Goal: Task Accomplishment & Management: Use online tool/utility

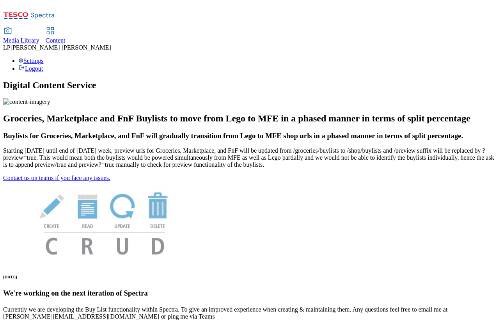
click at [66, 37] on span "Content" at bounding box center [56, 40] width 20 height 7
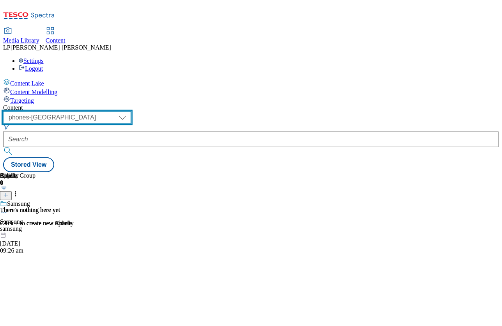
click at [131, 111] on select "dotcom-cz dotcom-hu dotcom-sk fnf-uk ghs-roi ghs-uk group-comms ighs-cz ighs-hu…" at bounding box center [67, 117] width 128 height 12
select select "ghs-roi"
click at [101, 111] on select "dotcom-cz dotcom-hu dotcom-sk fnf-uk ghs-roi ghs-uk group-comms ighs-cz ighs-hu…" at bounding box center [67, 117] width 128 height 12
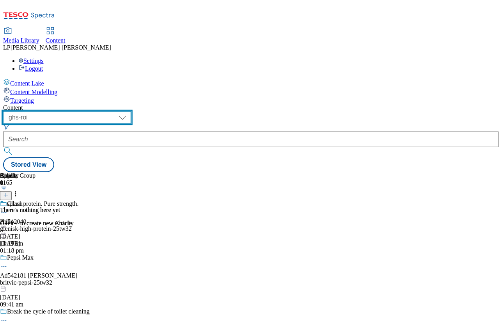
click at [131, 111] on select "dotcom-cz dotcom-hu dotcom-sk fnf-uk ghs-roi ghs-uk group-comms ighs-cz ighs-hu…" at bounding box center [67, 117] width 128 height 12
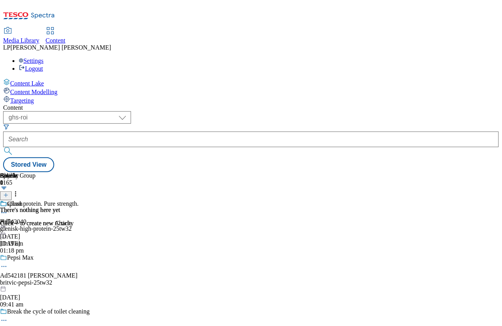
click at [34, 97] on span "Targeting" at bounding box center [22, 100] width 24 height 7
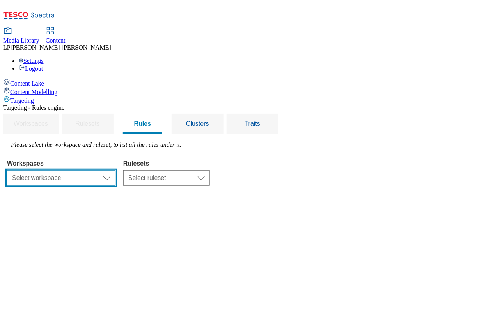
click at [115, 170] on select "Select workspace Content" at bounding box center [61, 178] width 108 height 16
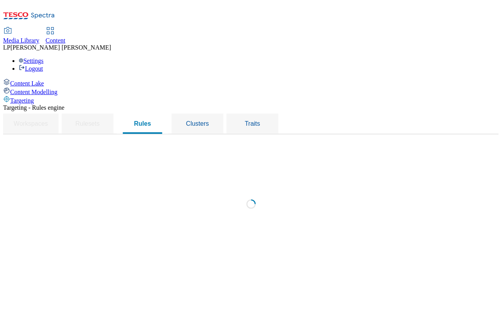
select select "f510054f-adaa-4692-b570-80fa3897127a"
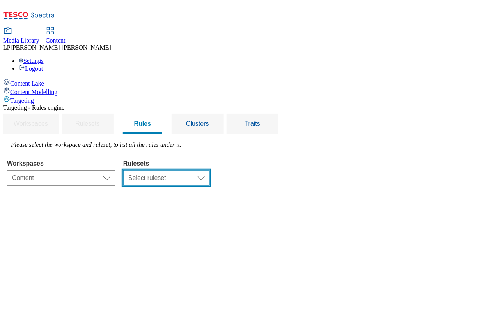
click at [210, 170] on select "Select ruleset CZ HU ROI SK UK" at bounding box center [166, 178] width 87 height 16
select select "e2fc2791-e495-43be-be06-3e254f21d69a"
click at [210, 170] on select "Select ruleset CZ HU ROI SK UK" at bounding box center [166, 178] width 87 height 16
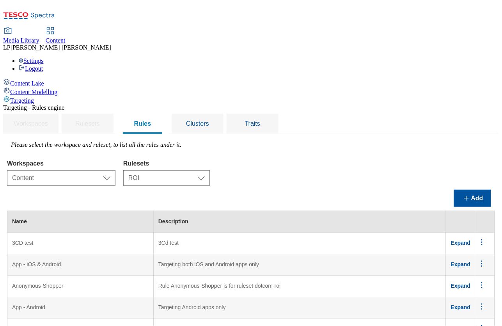
scroll to position [549, 0]
drag, startPoint x: 136, startPoint y: 236, endPoint x: 144, endPoint y: 236, distance: 7.4
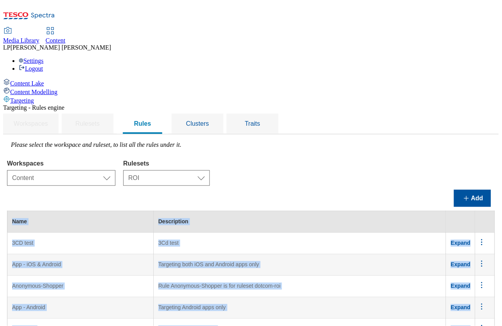
drag, startPoint x: 149, startPoint y: 236, endPoint x: 94, endPoint y: 235, distance: 55.0
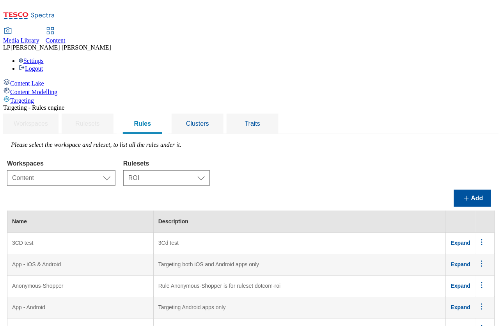
drag, startPoint x: 146, startPoint y: 236, endPoint x: 113, endPoint y: 235, distance: 33.2
copy td "Whoosh - ROI"
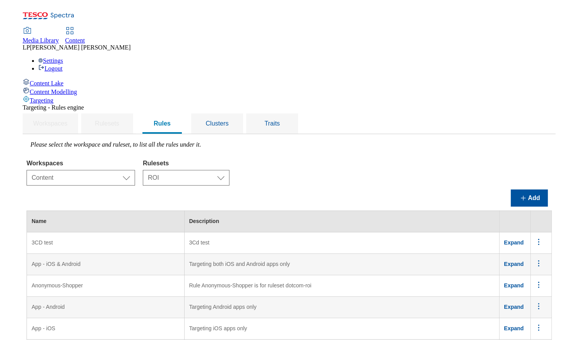
scroll to position [681, 0]
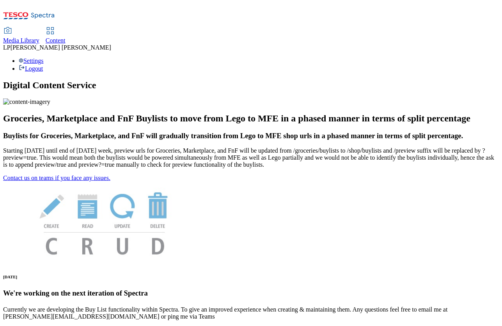
click at [66, 37] on span "Content" at bounding box center [56, 40] width 20 height 7
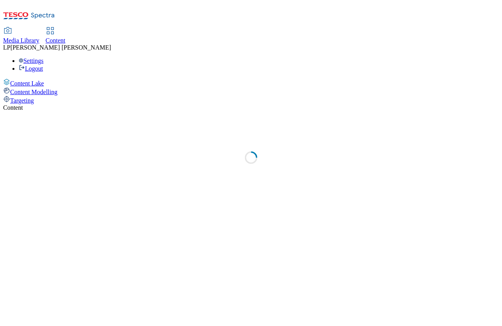
select select "phones-uk"
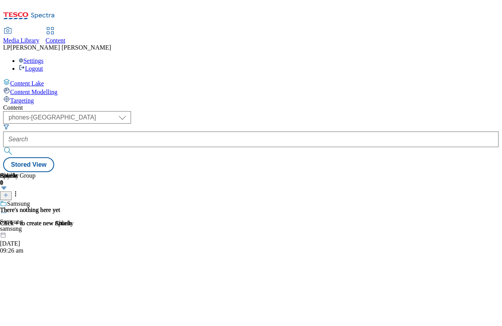
click at [50, 96] on div "Targeting" at bounding box center [251, 100] width 496 height 9
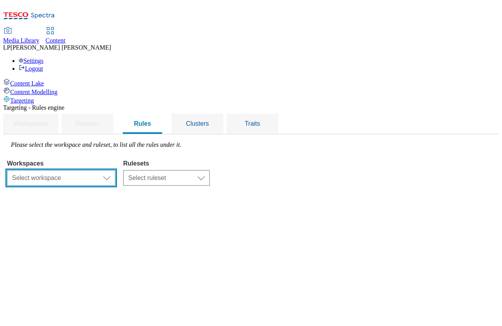
click at [115, 170] on select "Select workspace Content" at bounding box center [61, 178] width 108 height 16
select select "f510054f-adaa-4692-b570-80fa3897127a"
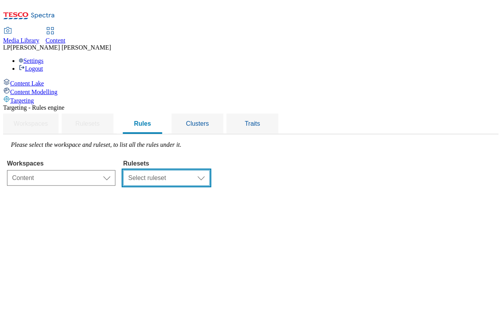
click at [210, 170] on select "Select ruleset CZ HU ROI SK UK" at bounding box center [166, 178] width 87 height 16
select select "e2fc2791-e495-43be-be06-3e254f21d69a"
click at [210, 170] on select "Select ruleset CZ HU ROI SK UK" at bounding box center [166, 178] width 87 height 16
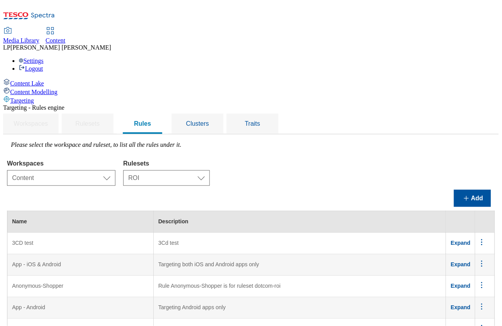
click at [356, 156] on div "Workspaces Select workspace Content Content Rulesets Select ruleset CZ HU ROI S…" at bounding box center [251, 171] width 488 height 30
click at [469, 190] on button "Add" at bounding box center [472, 198] width 37 height 17
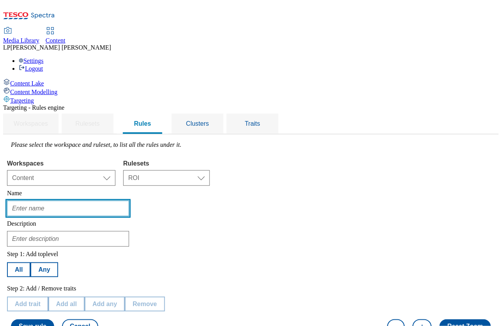
click at [129, 200] on input "text" at bounding box center [68, 208] width 122 height 16
paste input "Whoosh - ROI"
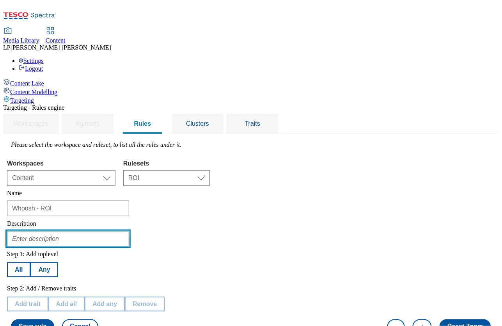
click at [129, 231] on input "text" at bounding box center [68, 239] width 122 height 16
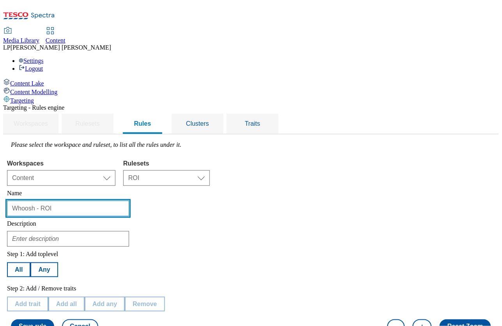
click at [129, 200] on input "Whoosh - ROI" at bounding box center [68, 208] width 122 height 16
type input "Whoosh - ROI - Sept - 25"
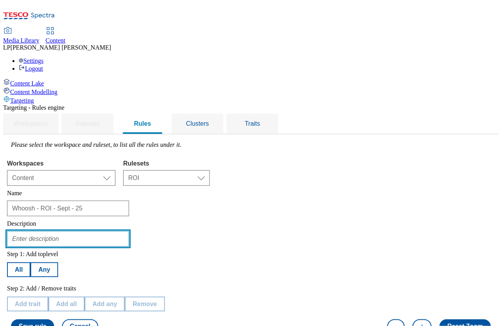
click at [129, 231] on input "text" at bounding box center [68, 239] width 122 height 16
type input "Sept 25 targeted stores"
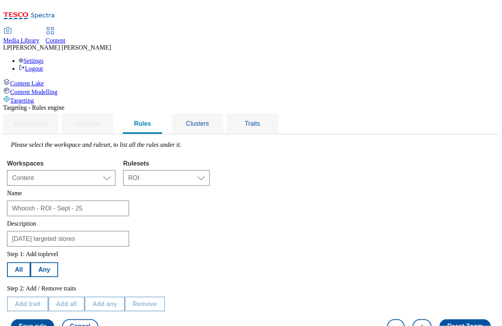
click at [165, 250] on div "Step 1: Add toplevel All Any" at bounding box center [86, 263] width 158 height 27
click at [30, 262] on button "All" at bounding box center [18, 269] width 23 height 15
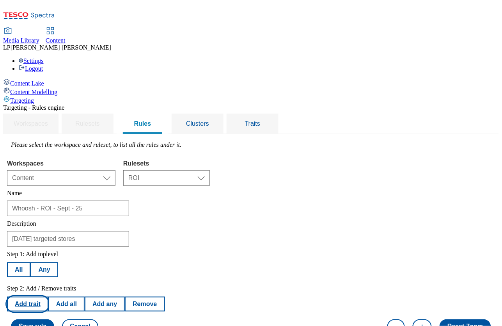
click at [48, 296] on button "Add trait" at bounding box center [27, 303] width 41 height 15
select select "storeIds"
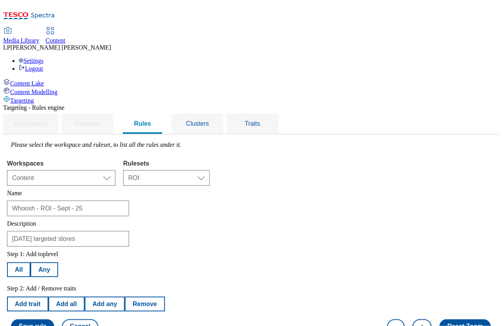
select select "equals"
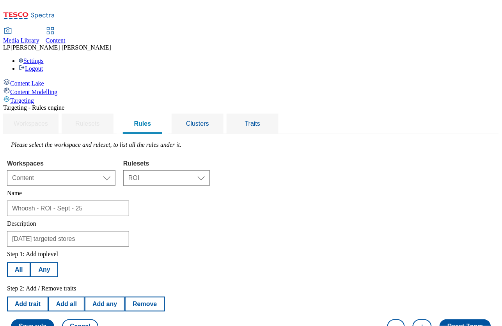
scroll to position [125, 0]
click at [30, 262] on button "All" at bounding box center [18, 269] width 23 height 15
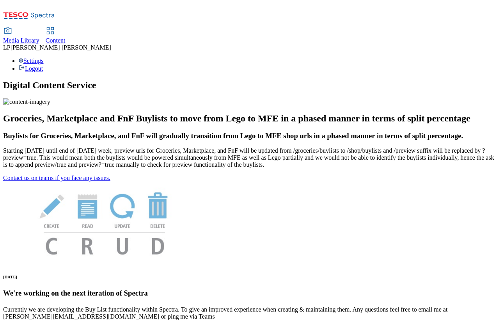
click at [66, 37] on span "Content" at bounding box center [56, 40] width 20 height 7
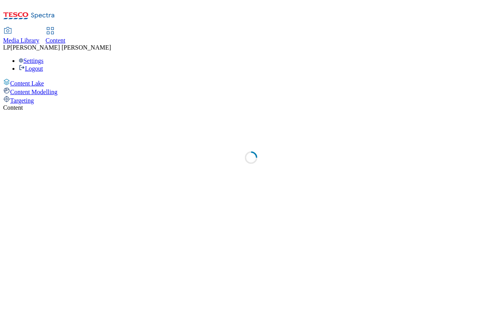
select select "phones-uk"
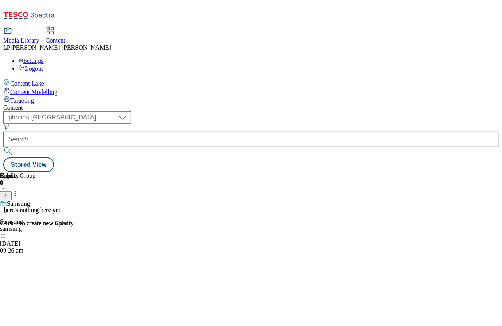
click at [34, 97] on span "Targeting" at bounding box center [22, 100] width 24 height 7
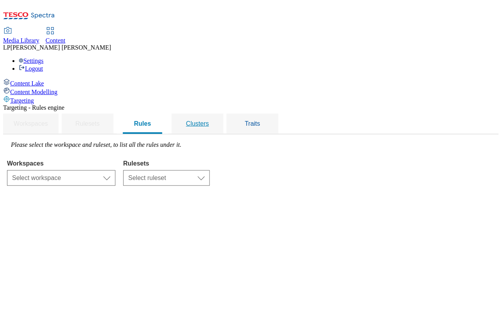
click at [209, 120] on span "Clusters" at bounding box center [197, 123] width 23 height 7
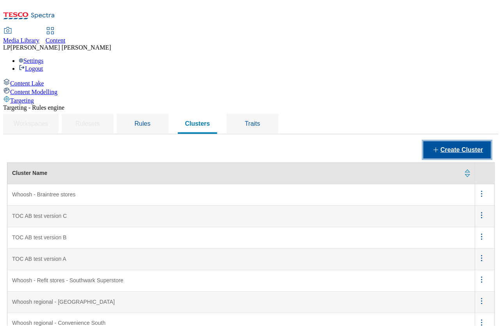
click at [447, 141] on button "Create Cluster" at bounding box center [457, 149] width 67 height 17
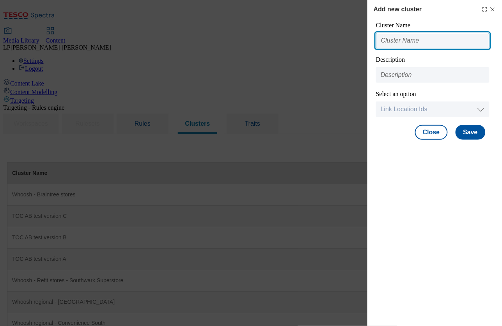
click at [414, 47] on input "Modal" at bounding box center [432, 41] width 113 height 16
type input "Whoosh ROI - Sept 25"
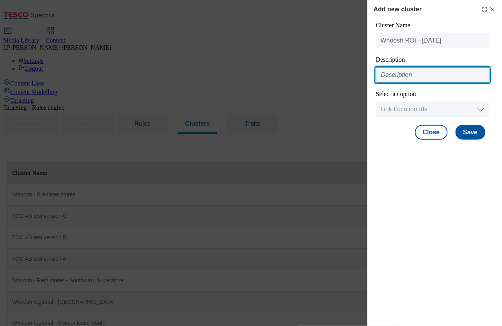
click at [417, 77] on input "Modal" at bounding box center [432, 75] width 113 height 16
type input "Sept 25 stores"
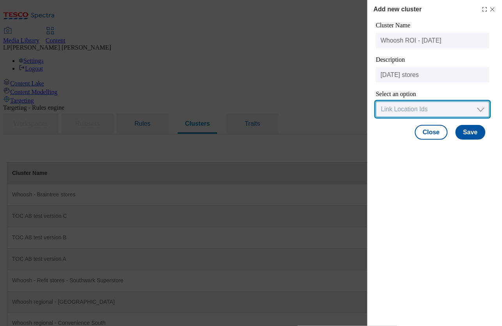
click at [420, 108] on select "Link Location Ids Choose location from table Add Bulk Location UUIDs" at bounding box center [432, 109] width 113 height 16
select select "locationtable"
click at [376, 102] on select "Link Location Ids Choose location from table Add Bulk Location UUIDs" at bounding box center [432, 109] width 113 height 16
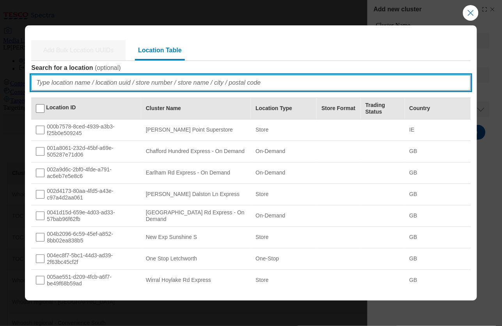
click at [144, 85] on input "Search for a location ( optional )" at bounding box center [250, 83] width 439 height 16
paste input "6622 4668 6084 6649 2301 6229 6769 6595 5613 5163 2224 6994 3583 5505 4752 4384…"
type input "6622 4668 6084 6649 2301 6229 6769 6595 5613 5163 2224 6994 3583 5505 4752 4384…"
paste input "6622"
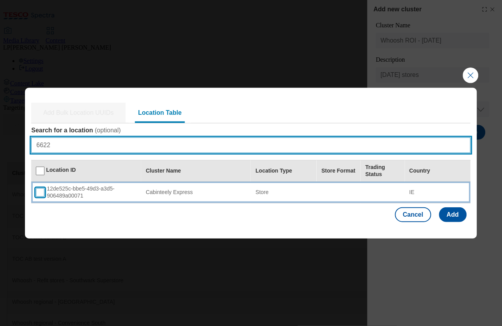
type input "6622"
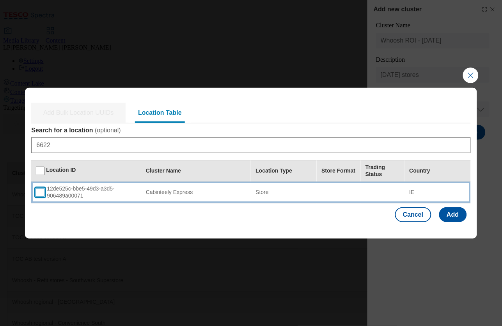
click at [38, 194] on input "Modal" at bounding box center [40, 192] width 9 height 9
checkbox input "true"
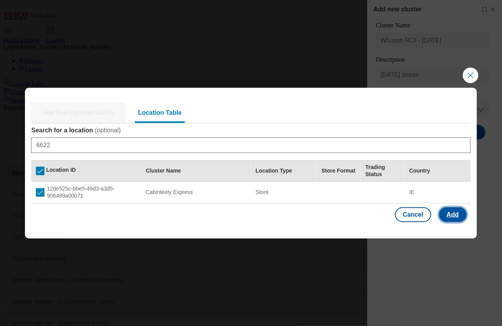
click at [455, 216] on button "Add" at bounding box center [453, 214] width 28 height 15
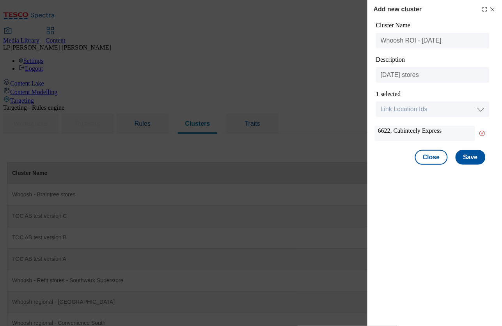
click at [442, 133] on div "6622, Cabinteely Express" at bounding box center [425, 134] width 100 height 16
click at [442, 130] on div "6622, Cabinteely Express" at bounding box center [425, 134] width 100 height 16
click at [442, 117] on select "Link Location Ids Choose location from table Add Bulk Location UUIDs" at bounding box center [432, 109] width 113 height 16
select select "locationtable"
click at [376, 102] on select "Link Location Ids Choose location from table Add Bulk Location UUIDs" at bounding box center [432, 109] width 113 height 16
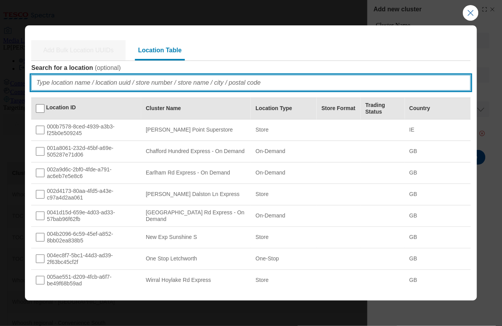
click at [110, 79] on input "Search for a location ( optional )" at bounding box center [250, 83] width 439 height 16
paste input "4668"
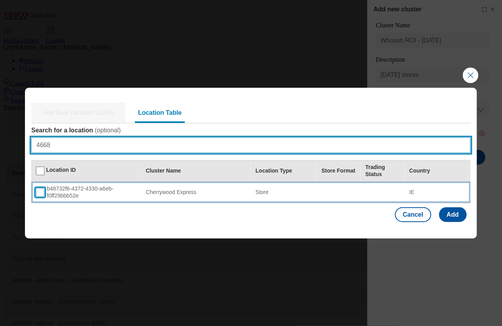
type input "4668"
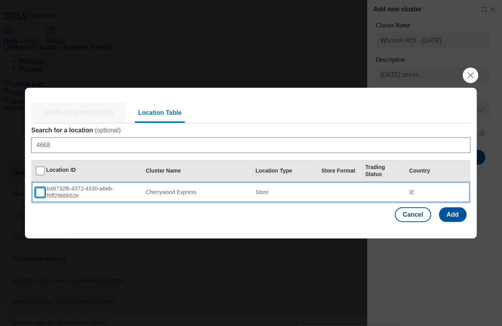
click at [43, 193] on input "Modal" at bounding box center [40, 192] width 9 height 9
checkbox input "true"
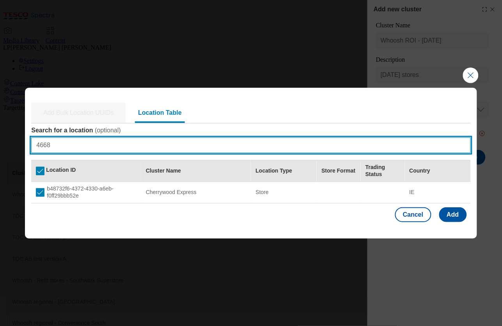
drag, startPoint x: 73, startPoint y: 147, endPoint x: 27, endPoint y: 147, distance: 45.2
click at [27, 147] on div "Add Bulk Location UUIDs Location Table Search for a location ( optional ) 4668 …" at bounding box center [251, 158] width 452 height 140
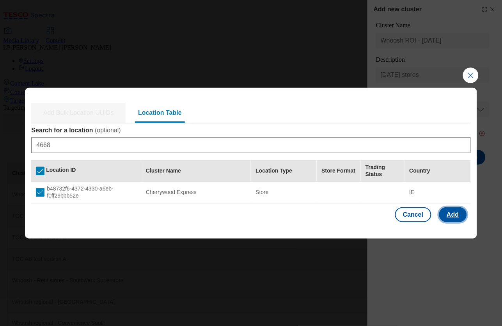
click at [446, 218] on button "Add" at bounding box center [453, 214] width 28 height 15
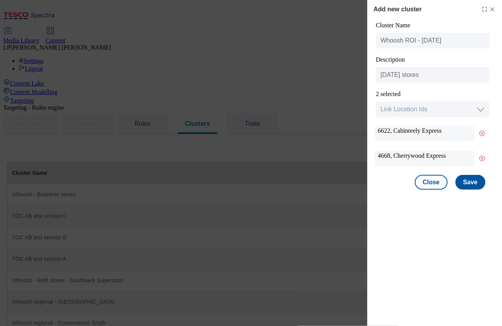
click at [441, 137] on div "6622, Cabinteely Express" at bounding box center [425, 134] width 100 height 16
click at [434, 129] on div "6622, Cabinteely Express" at bounding box center [425, 134] width 100 height 16
click at [431, 109] on select "Link Location Ids Choose location from table Add Bulk Location UUIDs" at bounding box center [432, 109] width 113 height 16
select select "locationtable"
click at [376, 102] on select "Link Location Ids Choose location from table Add Bulk Location UUIDs" at bounding box center [432, 109] width 113 height 16
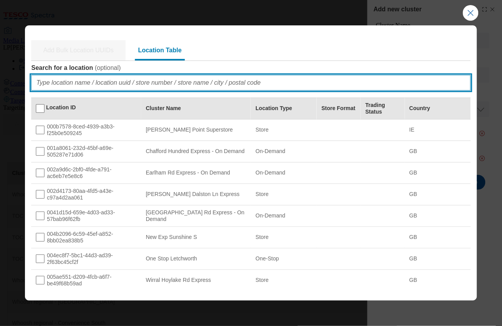
click at [93, 83] on input "Search for a location ( optional )" at bounding box center [250, 83] width 439 height 16
paste input "6084"
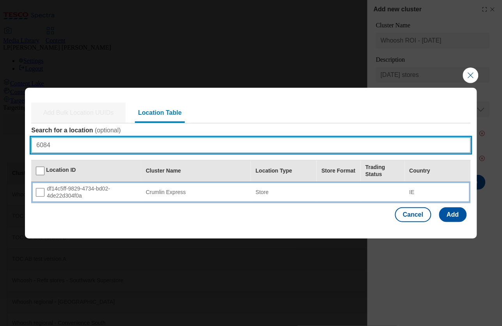
type input "6084"
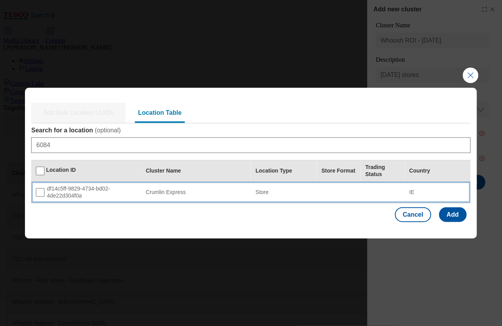
click at [45, 190] on div "df14c5ff-9829-4734-bd02-4de22d304f0a" at bounding box center [86, 192] width 101 height 14
click at [42, 193] on input "Modal" at bounding box center [40, 192] width 9 height 9
checkbox input "true"
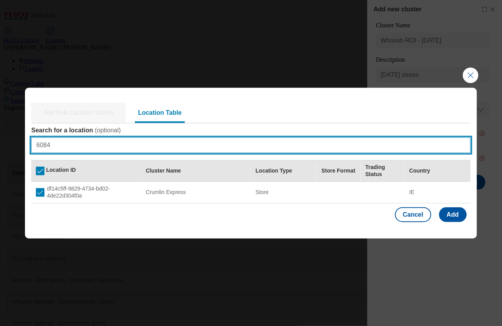
drag, startPoint x: 82, startPoint y: 146, endPoint x: 7, endPoint y: 145, distance: 74.5
click at [7, 145] on div "Add Bulk Location UUIDs Location Table Search for a location ( optional ) 6084 …" at bounding box center [251, 163] width 502 height 326
paste input "649"
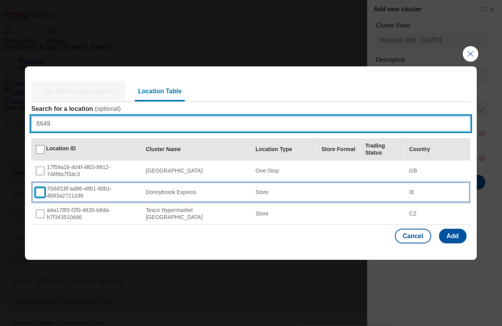
type input "6649"
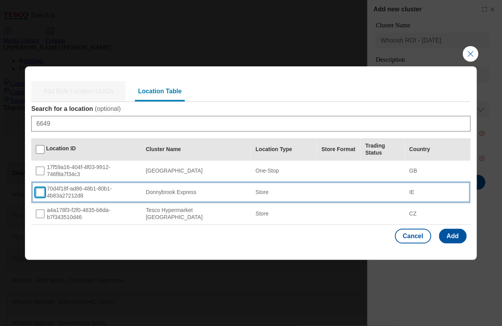
click at [38, 193] on input "Modal" at bounding box center [40, 192] width 9 height 9
checkbox input "true"
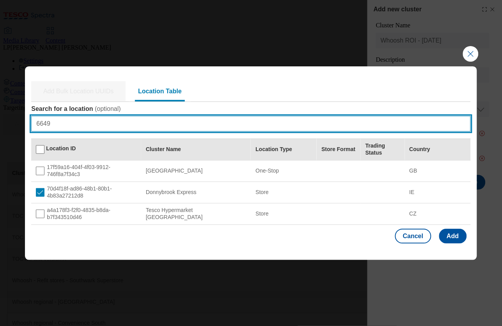
drag, startPoint x: 90, startPoint y: 124, endPoint x: 27, endPoint y: 123, distance: 63.6
click at [26, 123] on div "Add Bulk Location UUIDs Location Table Search for a location ( optional ) 6649 …" at bounding box center [251, 157] width 452 height 183
paste input "2301"
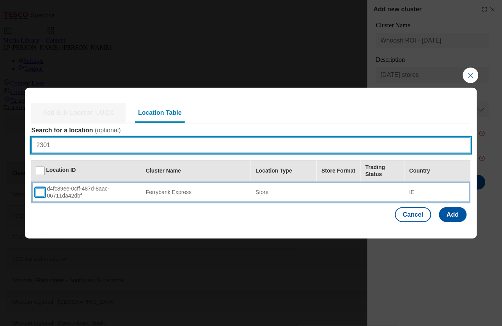
type input "2301"
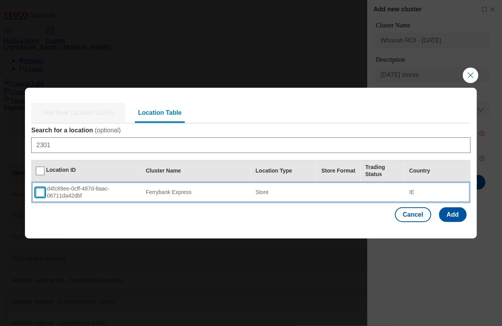
click at [43, 193] on input "Modal" at bounding box center [40, 192] width 9 height 9
checkbox input "true"
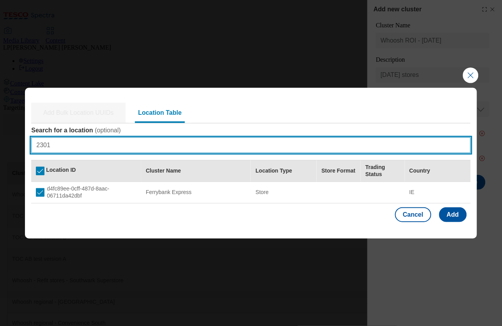
drag, startPoint x: 88, startPoint y: 141, endPoint x: 21, endPoint y: 141, distance: 67.5
click at [20, 141] on div "Add Bulk Location UUIDs Location Table Search for a location ( optional ) 2301 …" at bounding box center [251, 163] width 502 height 326
click at [39, 145] on input "2301" at bounding box center [250, 145] width 439 height 16
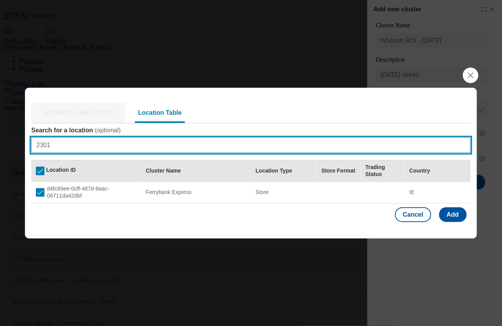
paste input "6229"
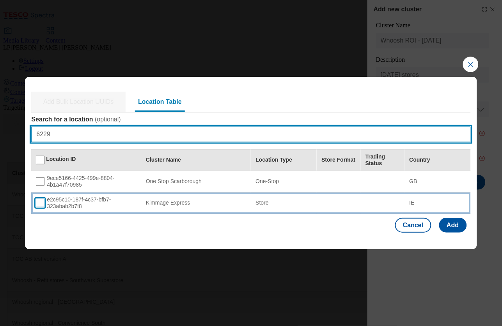
type input "6229"
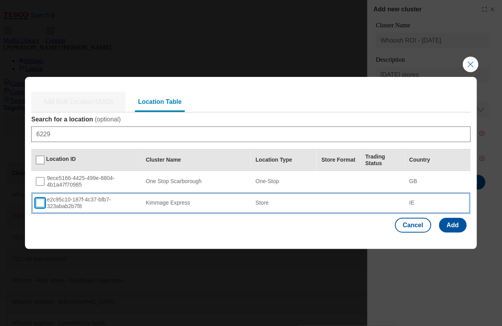
click at [43, 206] on input "Modal" at bounding box center [40, 203] width 9 height 9
checkbox input "true"
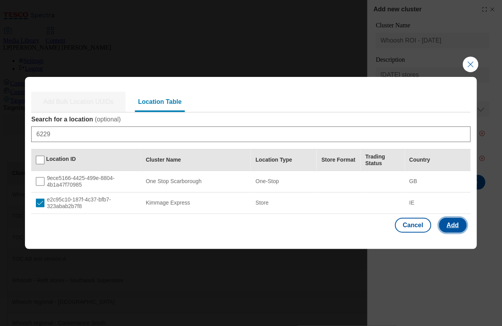
click at [459, 231] on button "Add" at bounding box center [453, 225] width 28 height 15
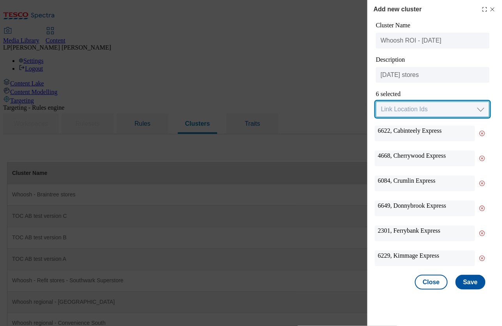
click at [413, 110] on select "Link Location Ids Choose location from table Add Bulk Location UUIDs" at bounding box center [432, 109] width 113 height 16
select select "locationtable"
click at [376, 102] on select "Link Location Ids Choose location from table Add Bulk Location UUIDs" at bounding box center [432, 109] width 113 height 16
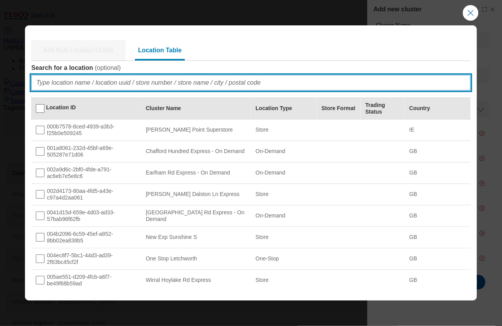
click at [241, 83] on input "Search for a location ( optional )" at bounding box center [250, 83] width 439 height 16
paste input "6769"
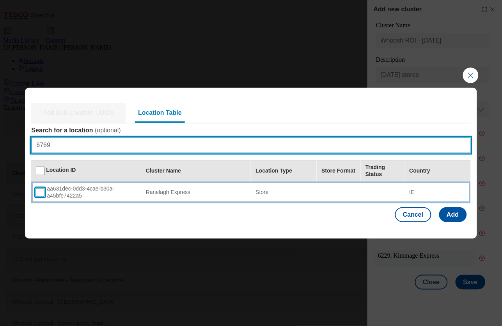
type input "6769"
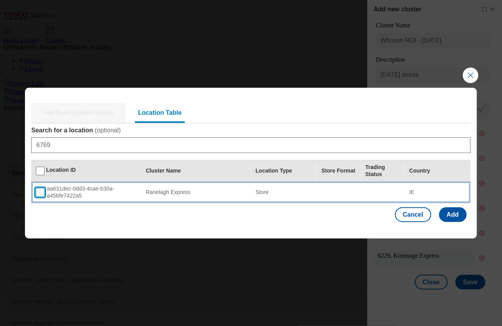
click at [43, 192] on input "Modal" at bounding box center [40, 192] width 9 height 9
checkbox input "true"
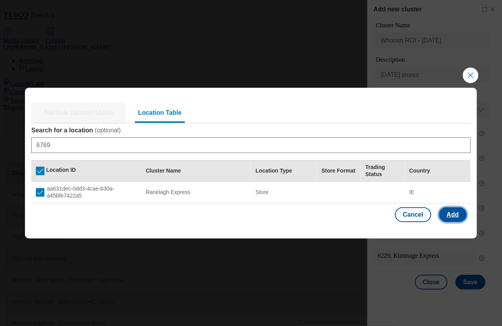
click at [457, 215] on button "Add" at bounding box center [453, 214] width 28 height 15
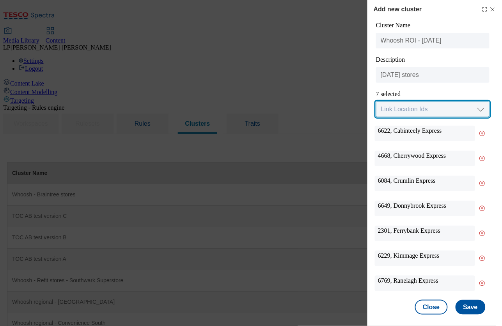
click at [400, 112] on select "Link Location Ids Choose location from table Add Bulk Location UUIDs" at bounding box center [432, 109] width 113 height 16
select select "locationtable"
click at [376, 102] on select "Link Location Ids Choose location from table Add Bulk Location UUIDs" at bounding box center [432, 109] width 113 height 16
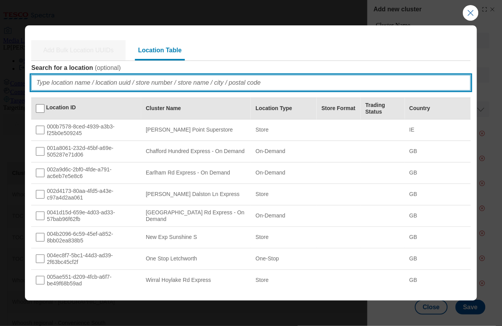
click at [277, 86] on input "Search for a location ( optional )" at bounding box center [250, 83] width 439 height 16
paste input "6595"
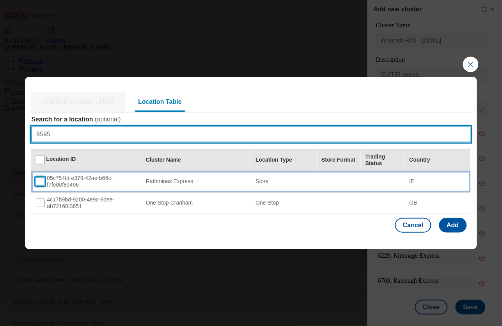
type input "6595"
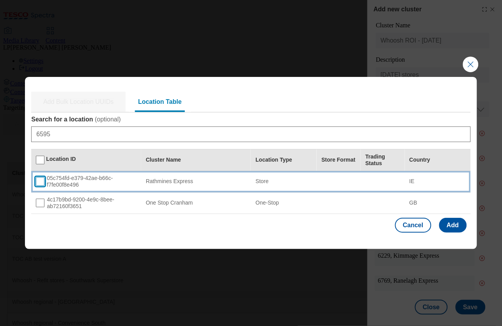
click at [41, 182] on input "Modal" at bounding box center [40, 181] width 9 height 9
checkbox input "true"
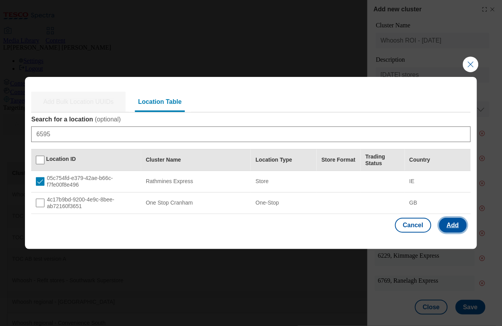
click at [459, 222] on button "Add" at bounding box center [453, 225] width 28 height 15
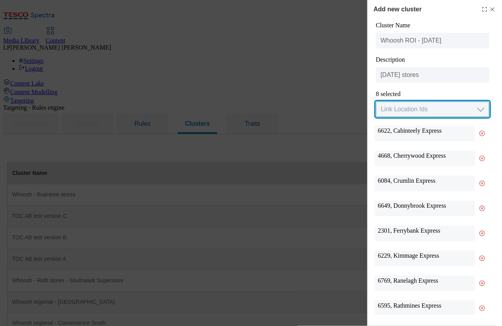
click at [429, 106] on select "Link Location Ids Choose location from table Add Bulk Location UUIDs" at bounding box center [432, 109] width 113 height 16
select select "locationtable"
click at [376, 102] on select "Link Location Ids Choose location from table Add Bulk Location UUIDs" at bounding box center [432, 109] width 113 height 16
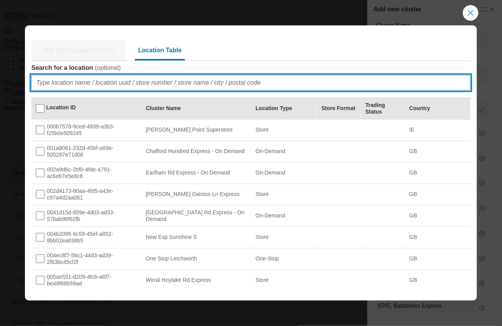
click at [183, 80] on input "Search for a location ( optional )" at bounding box center [250, 83] width 439 height 16
paste input "5613"
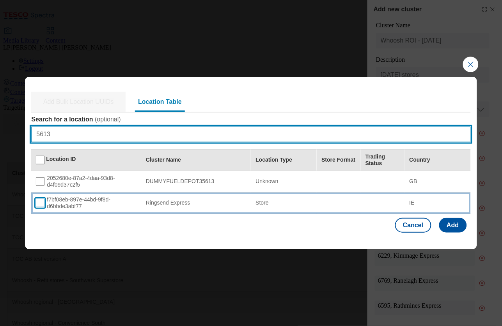
type input "5613"
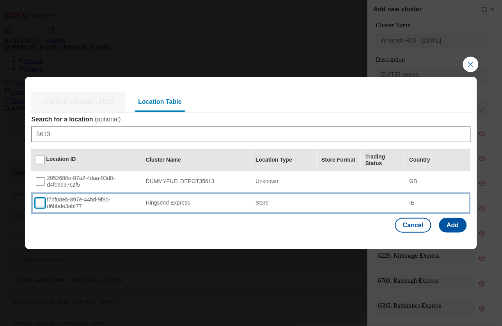
click at [42, 203] on input "Modal" at bounding box center [40, 203] width 9 height 9
checkbox input "true"
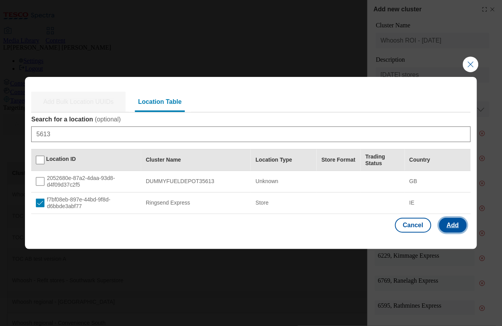
click at [461, 226] on button "Add" at bounding box center [453, 225] width 28 height 15
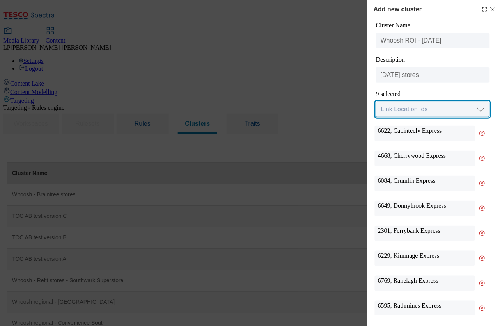
click at [445, 110] on select "Link Location Ids Choose location from table Add Bulk Location UUIDs" at bounding box center [432, 109] width 113 height 16
select select "locationtable"
click at [376, 102] on select "Link Location Ids Choose location from table Add Bulk Location UUIDs" at bounding box center [432, 109] width 113 height 16
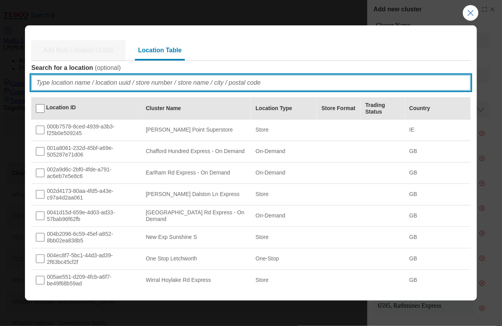
click at [172, 79] on input "Search for a location ( optional )" at bounding box center [250, 83] width 439 height 16
paste input "5163"
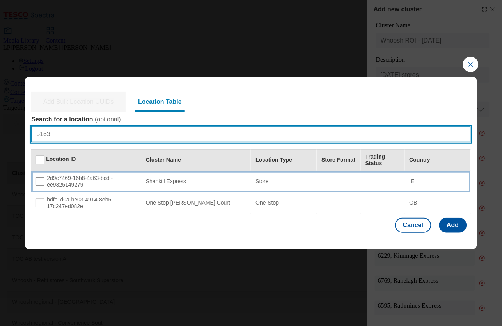
type input "5163"
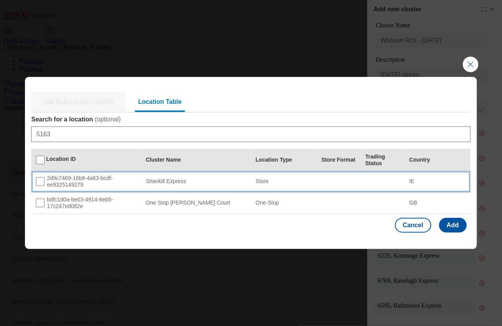
click at [84, 180] on div "2d9c7469-16b8-4a63-bcdf-ee9325149279" at bounding box center [86, 182] width 101 height 14
click at [38, 180] on input "Modal" at bounding box center [40, 181] width 9 height 9
checkbox input "true"
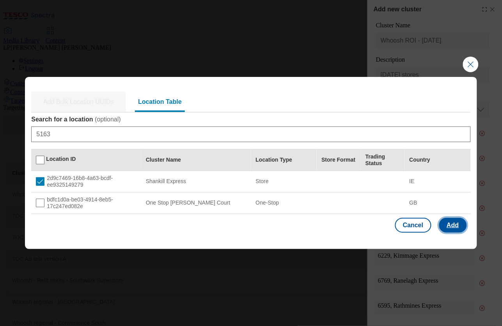
click at [457, 224] on button "Add" at bounding box center [453, 225] width 28 height 15
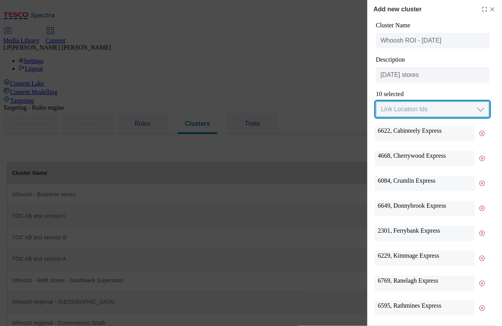
click at [392, 111] on select "Link Location Ids Choose location from table Add Bulk Location UUIDs" at bounding box center [432, 109] width 113 height 16
select select "locationtable"
click at [376, 102] on select "Link Location Ids Choose location from table Add Bulk Location UUIDs" at bounding box center [432, 109] width 113 height 16
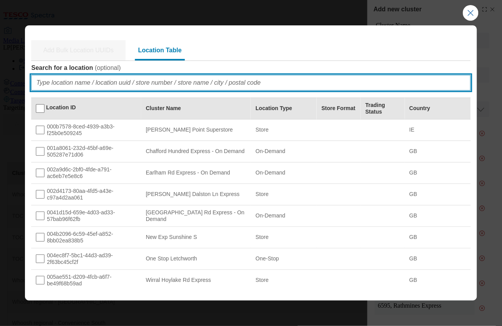
click at [69, 79] on input "Search for a location ( optional )" at bounding box center [250, 83] width 439 height 16
paste input "2224"
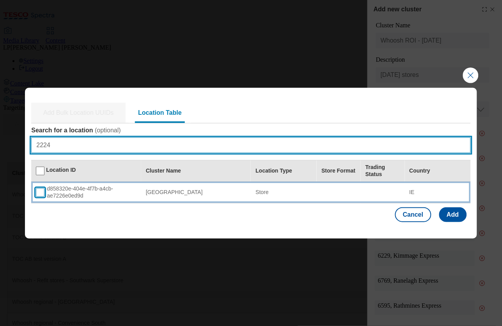
type input "2224"
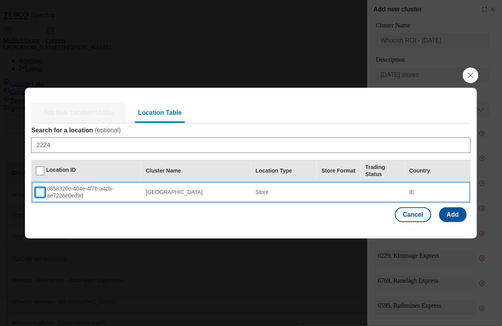
click at [40, 189] on input "Modal" at bounding box center [40, 192] width 9 height 9
checkbox input "true"
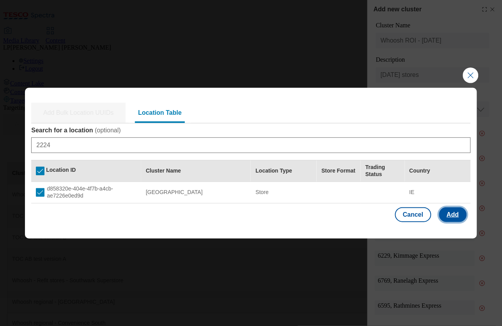
click at [457, 215] on button "Add" at bounding box center [453, 214] width 28 height 15
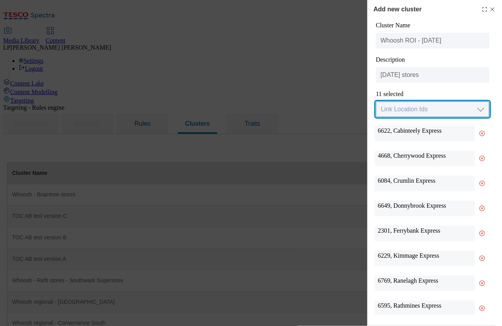
click at [411, 112] on select "Link Location Ids Choose location from table Add Bulk Location UUIDs" at bounding box center [432, 109] width 113 height 16
select select "locationtable"
click at [376, 102] on select "Link Location Ids Choose location from table Add Bulk Location UUIDs" at bounding box center [432, 109] width 113 height 16
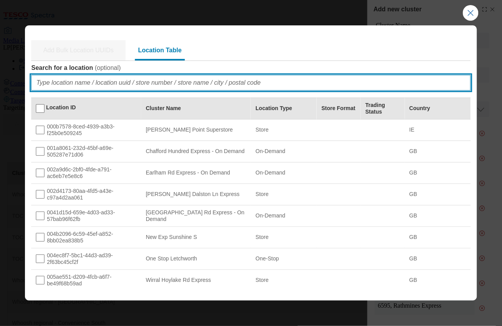
click at [83, 81] on input "Search for a location ( optional )" at bounding box center [250, 83] width 439 height 16
paste input "6994"
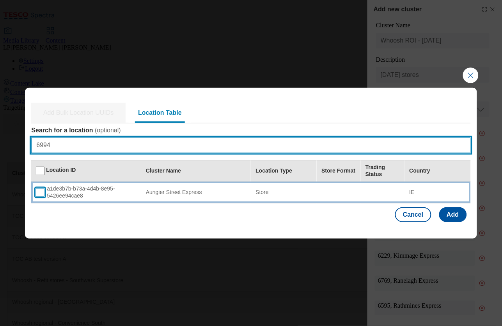
type input "6994"
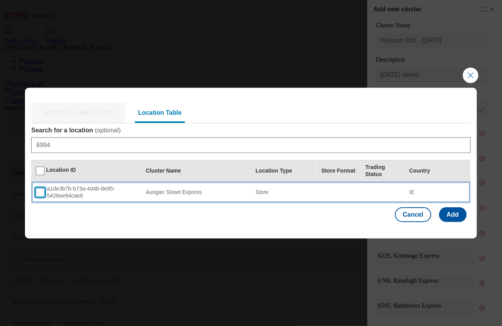
click at [41, 192] on input "Modal" at bounding box center [40, 192] width 9 height 9
checkbox input "true"
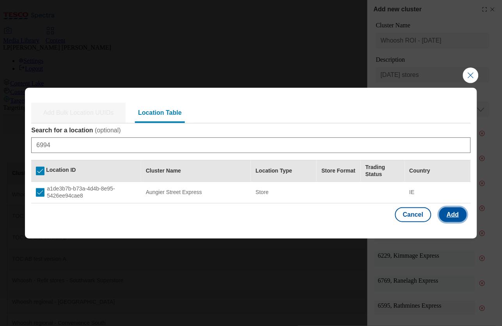
click at [462, 216] on button "Add" at bounding box center [453, 214] width 28 height 15
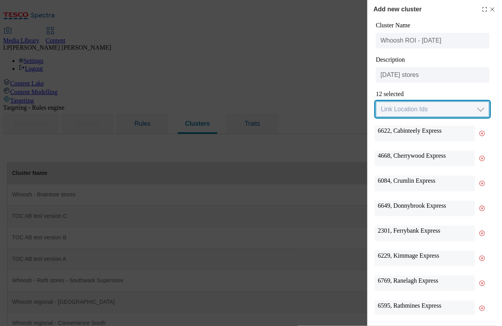
click at [428, 112] on select "Link Location Ids Choose location from table Add Bulk Location UUIDs" at bounding box center [432, 109] width 113 height 16
select select "locationtable"
click at [376, 102] on select "Link Location Ids Choose location from table Add Bulk Location UUIDs" at bounding box center [432, 109] width 113 height 16
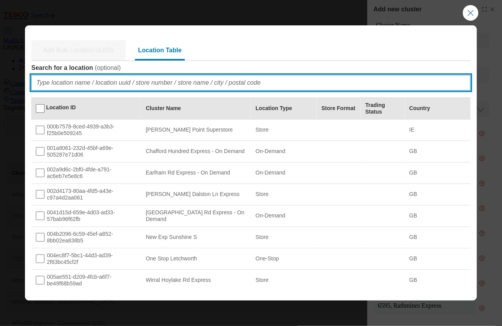
click at [128, 83] on input "Search for a location ( optional )" at bounding box center [250, 83] width 439 height 16
paste input "3583"
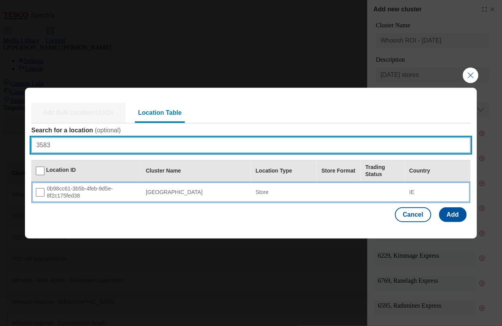
type input "3583"
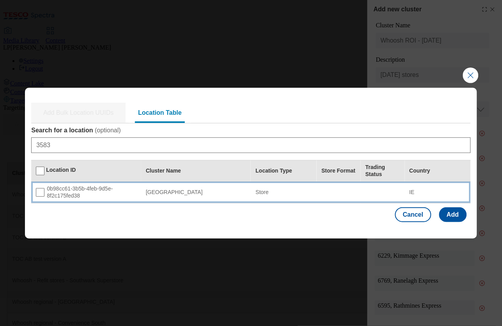
click at [90, 193] on div "0b98cc61-3b5b-4feb-9d5e-8f2c175fed38" at bounding box center [86, 192] width 101 height 14
click at [42, 192] on input "Modal" at bounding box center [40, 192] width 9 height 9
checkbox input "true"
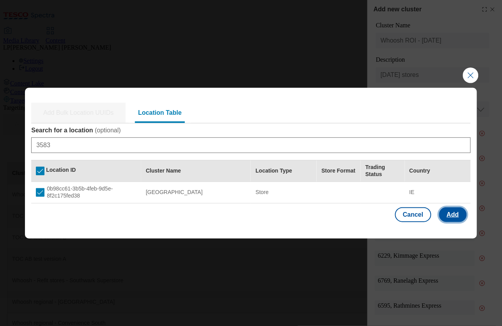
click at [457, 214] on button "Add" at bounding box center [453, 214] width 28 height 15
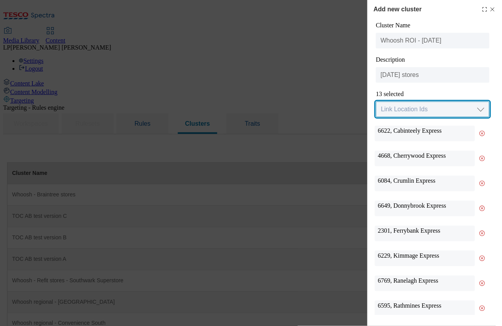
click at [409, 114] on select "Link Location Ids Choose location from table Add Bulk Location UUIDs" at bounding box center [432, 109] width 113 height 16
select select "locationtable"
click at [376, 102] on select "Link Location Ids Choose location from table Add Bulk Location UUIDs" at bounding box center [432, 109] width 113 height 16
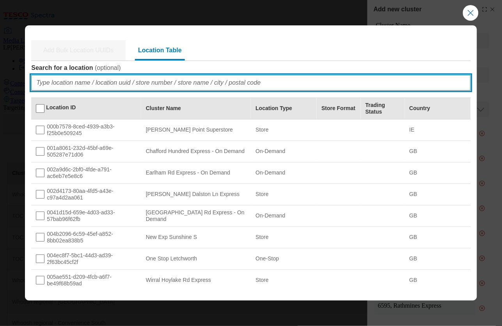
click at [71, 84] on input "Search for a location ( optional )" at bounding box center [250, 83] width 439 height 16
paste input "5505"
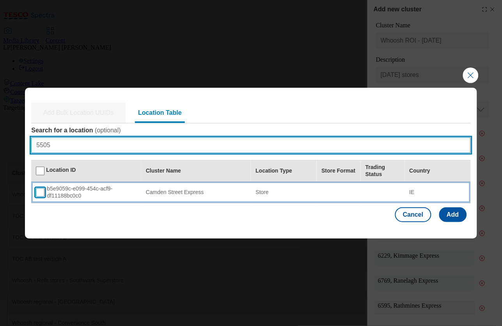
type input "5505"
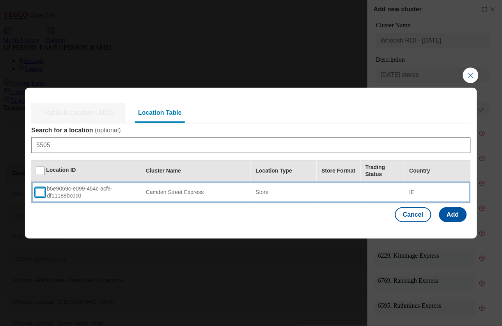
click at [42, 191] on input "Modal" at bounding box center [40, 192] width 9 height 9
checkbox input "true"
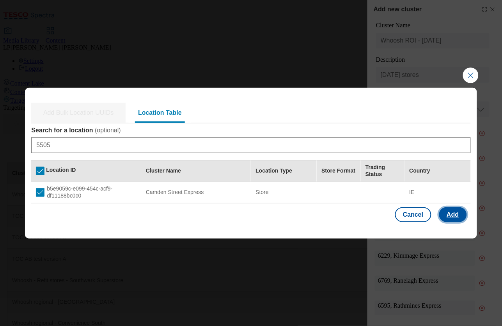
click at [446, 215] on button "Add" at bounding box center [453, 214] width 28 height 15
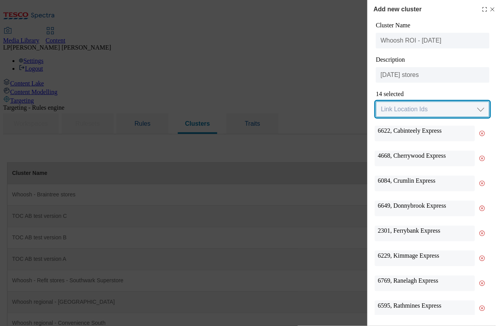
click at [396, 112] on select "Link Location Ids Choose location from table Add Bulk Location UUIDs" at bounding box center [432, 109] width 113 height 16
select select "locationtable"
click at [376, 102] on select "Link Location Ids Choose location from table Add Bulk Location UUIDs" at bounding box center [432, 109] width 113 height 16
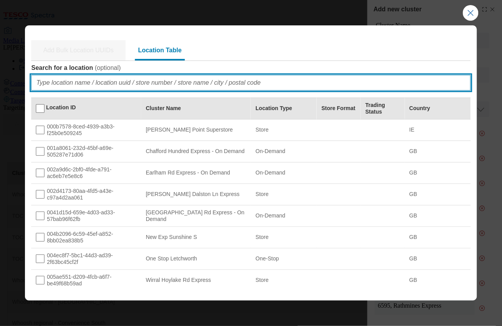
click at [92, 87] on input "Search for a location ( optional )" at bounding box center [250, 83] width 439 height 16
paste input "4752"
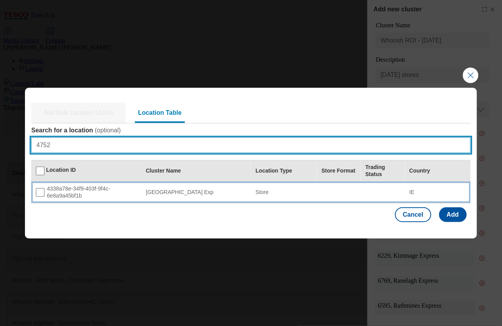
type input "4752"
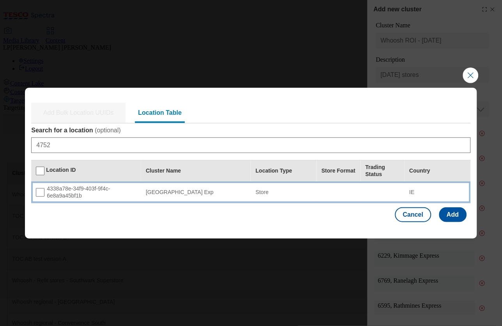
click at [39, 199] on div "4338a78e-34f9-403f-9f4c-6e8a9a45bf1b" at bounding box center [86, 192] width 101 height 14
click at [40, 197] on span "Modal" at bounding box center [40, 192] width 9 height 9
click at [41, 195] on input "Modal" at bounding box center [40, 192] width 9 height 9
checkbox input "true"
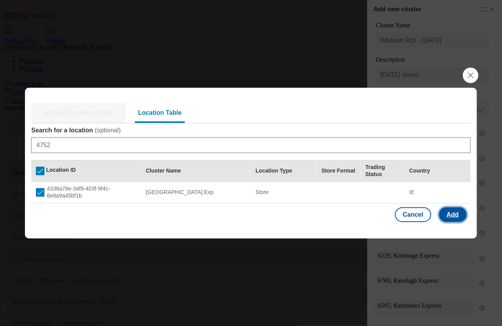
click at [454, 214] on button "Add" at bounding box center [453, 214] width 28 height 15
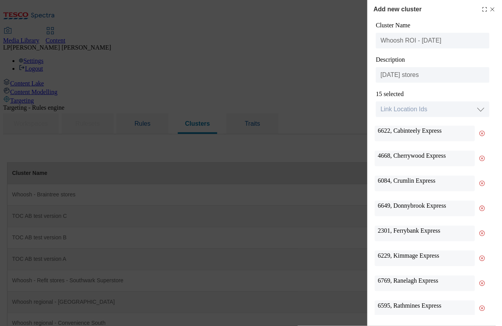
click at [401, 118] on div "Cluster Name Whoosh ROI - Sept 25 Description Sept 25 stores 15 selected Link L…" at bounding box center [432, 261] width 116 height 478
click at [403, 112] on select "Link Location Ids Choose location from table Add Bulk Location UUIDs" at bounding box center [432, 109] width 113 height 16
select select "locationtable"
click at [376, 102] on select "Link Location Ids Choose location from table Add Bulk Location UUIDs" at bounding box center [432, 109] width 113 height 16
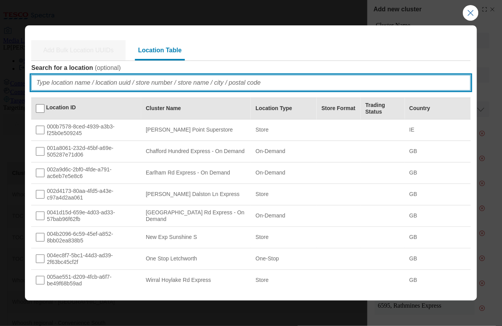
click at [181, 86] on input "Search for a location ( optional )" at bounding box center [250, 83] width 439 height 16
paste input "4384"
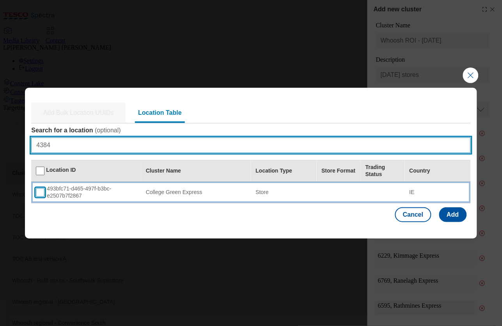
type input "4384"
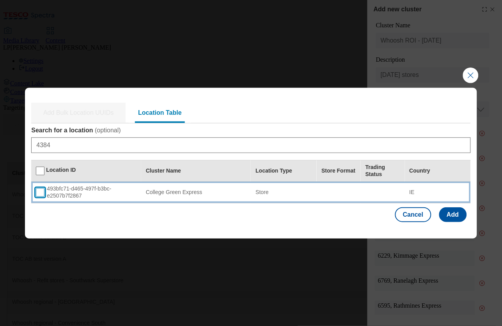
click at [37, 193] on input "Modal" at bounding box center [40, 192] width 9 height 9
checkbox input "true"
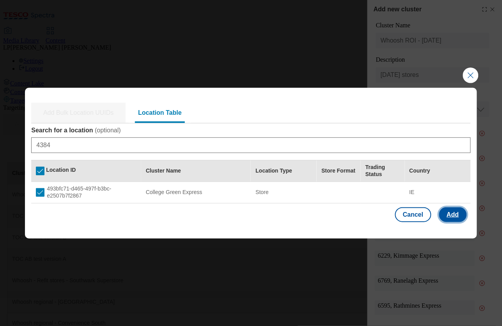
click at [458, 214] on button "Add" at bounding box center [453, 214] width 28 height 15
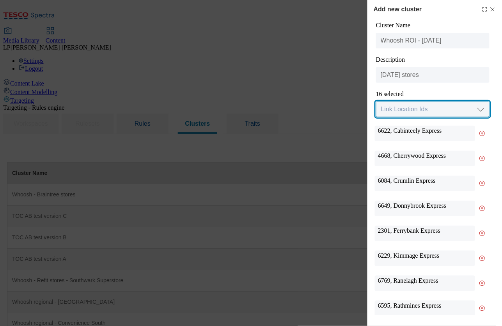
click at [400, 107] on select "Link Location Ids Choose location from table Add Bulk Location UUIDs" at bounding box center [432, 109] width 113 height 16
select select "locationtable"
click at [376, 102] on select "Link Location Ids Choose location from table Add Bulk Location UUIDs" at bounding box center [432, 109] width 113 height 16
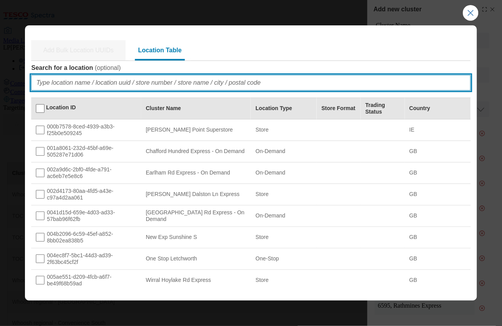
click at [239, 85] on input "Search for a location ( optional )" at bounding box center [250, 83] width 439 height 16
paste input "5896"
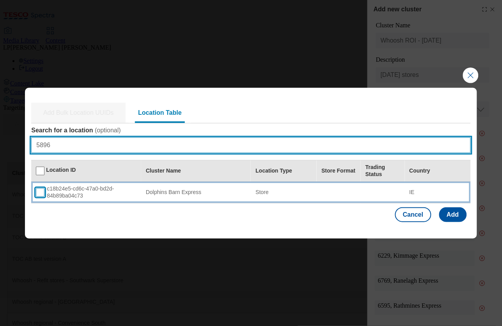
type input "5896"
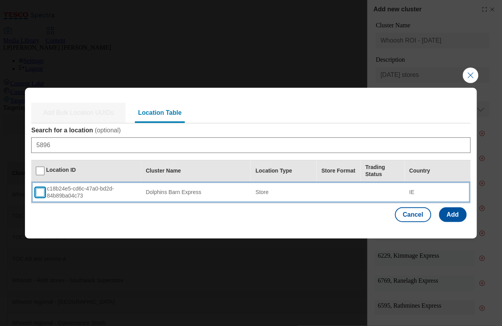
click at [37, 195] on input "Modal" at bounding box center [40, 192] width 9 height 9
checkbox input "true"
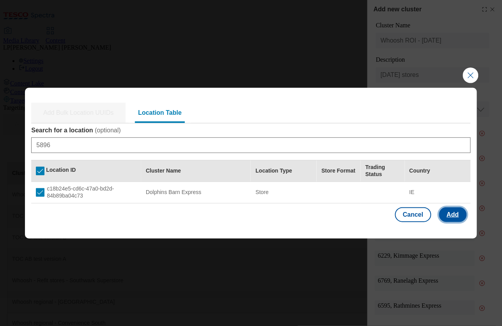
click at [446, 213] on button "Add" at bounding box center [453, 214] width 28 height 15
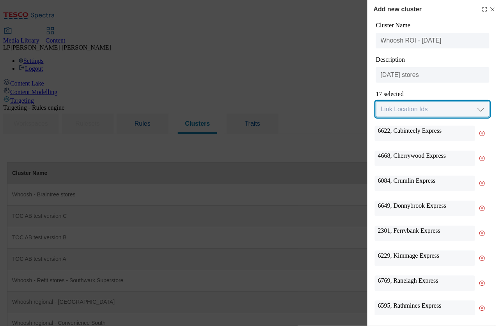
click at [408, 113] on select "Link Location Ids Choose location from table Add Bulk Location UUIDs" at bounding box center [432, 109] width 113 height 16
select select "locationtable"
click at [376, 102] on select "Link Location Ids Choose location from table Add Bulk Location UUIDs" at bounding box center [432, 109] width 113 height 16
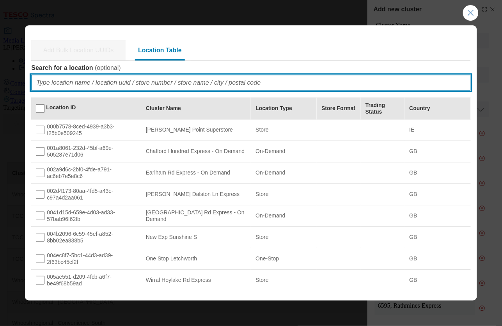
click at [292, 82] on input "Search for a location ( optional )" at bounding box center [250, 83] width 439 height 16
paste input "5573"
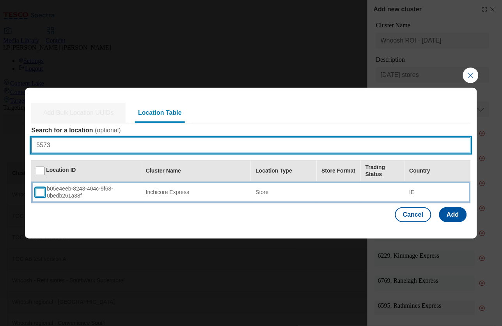
type input "5573"
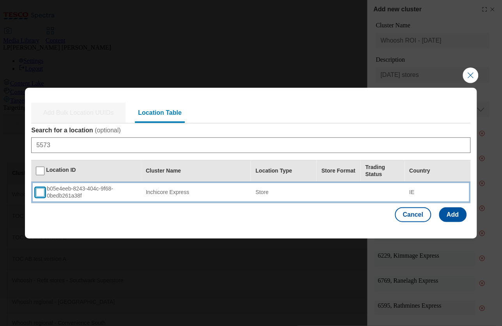
click at [39, 190] on input "Modal" at bounding box center [40, 192] width 9 height 9
checkbox input "true"
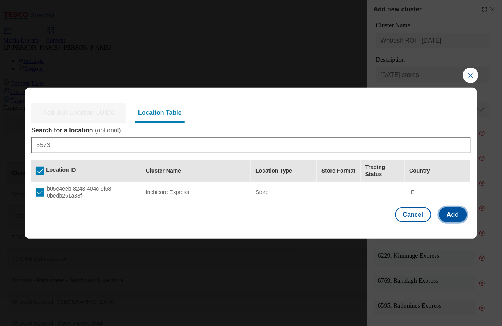
click at [457, 213] on button "Add" at bounding box center [453, 214] width 28 height 15
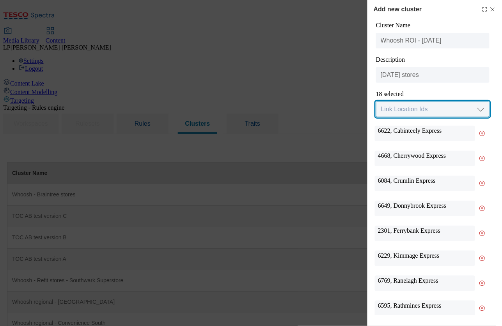
click at [427, 111] on select "Link Location Ids Choose location from table Add Bulk Location UUIDs" at bounding box center [432, 109] width 113 height 16
select select "locationtable"
click at [376, 102] on select "Link Location Ids Choose location from table Add Bulk Location UUIDs" at bounding box center [432, 109] width 113 height 16
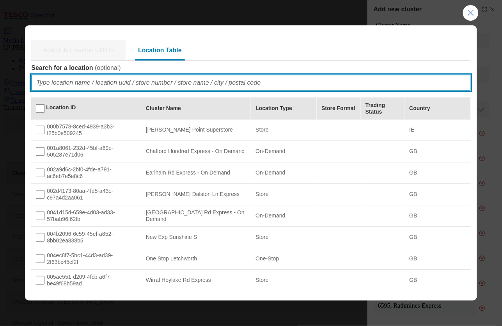
click at [168, 82] on input "Search for a location ( optional )" at bounding box center [250, 83] width 439 height 16
paste input "4406"
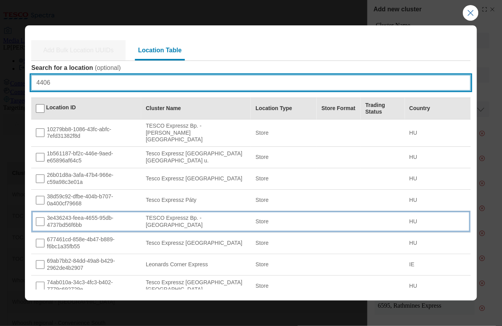
scroll to position [12, 0]
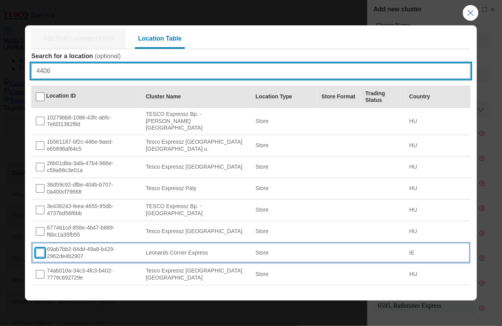
type input "4406"
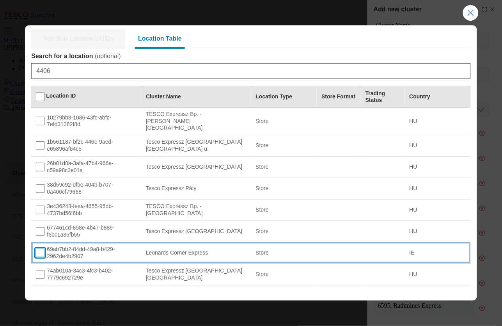
click at [43, 248] on input "Modal" at bounding box center [40, 252] width 9 height 9
checkbox input "true"
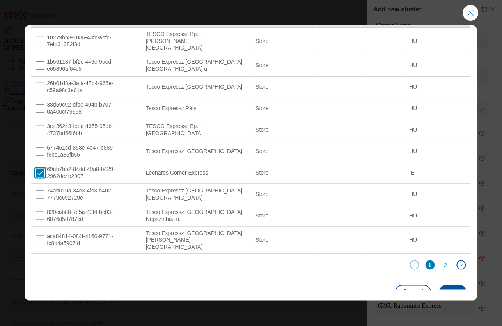
scroll to position [94, 0]
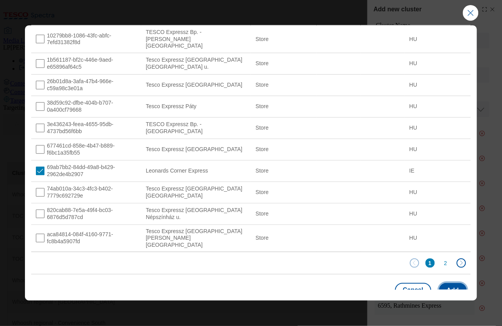
click at [449, 283] on button "Add" at bounding box center [453, 290] width 28 height 15
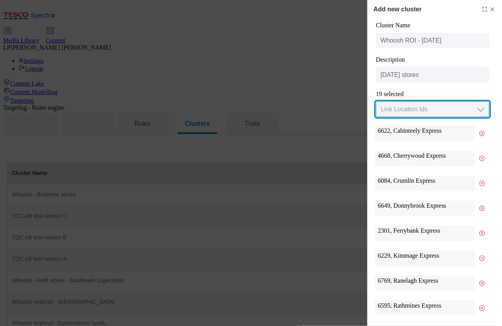
click at [415, 107] on select "Link Location Ids Choose location from table Add Bulk Location UUIDs" at bounding box center [432, 109] width 113 height 16
select select "locationtable"
click at [376, 102] on select "Link Location Ids Choose location from table Add Bulk Location UUIDs" at bounding box center [432, 109] width 113 height 16
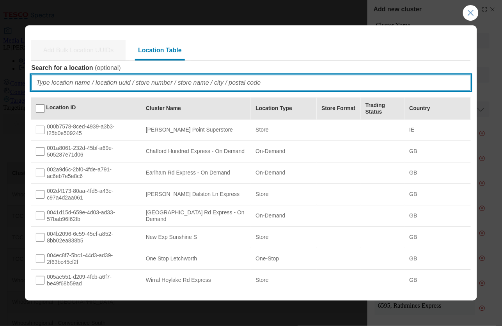
click at [275, 82] on input "Search for a location ( optional )" at bounding box center [250, 83] width 439 height 16
paste input "4420"
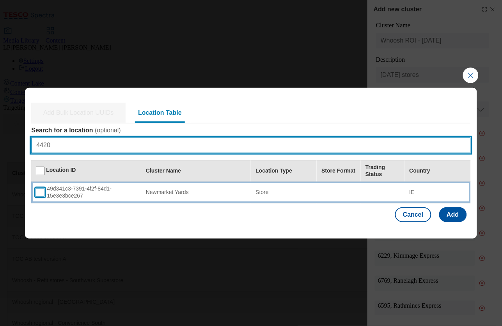
type input "4420"
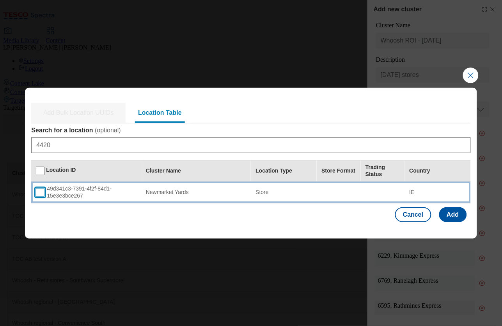
click at [42, 194] on input "Modal" at bounding box center [40, 192] width 9 height 9
checkbox input "true"
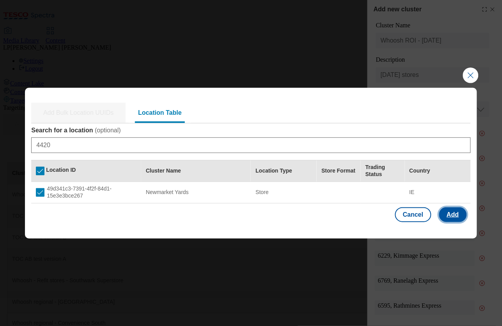
click at [458, 216] on button "Add" at bounding box center [453, 214] width 28 height 15
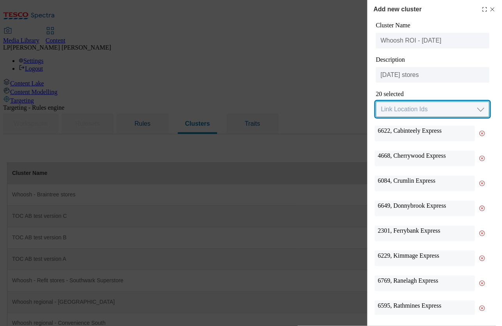
click at [418, 112] on select "Link Location Ids Choose location from table Add Bulk Location UUIDs" at bounding box center [432, 109] width 113 height 16
select select "locationtable"
click at [376, 102] on select "Link Location Ids Choose location from table Add Bulk Location UUIDs" at bounding box center [432, 109] width 113 height 16
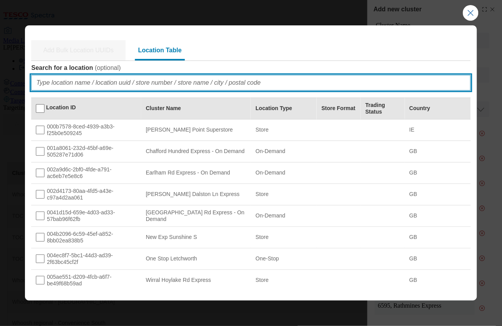
click at [80, 86] on input "Search for a location ( optional )" at bounding box center [250, 83] width 439 height 16
paste input "4667"
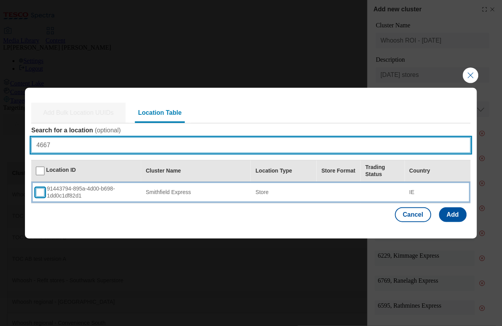
type input "4667"
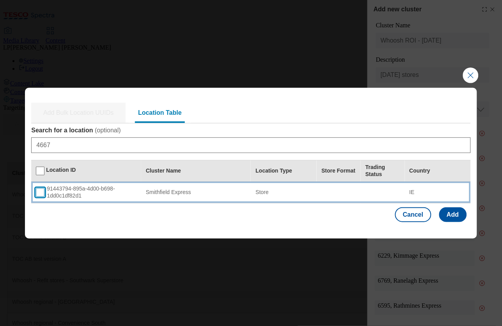
click at [41, 194] on input "Modal" at bounding box center [40, 192] width 9 height 9
checkbox input "true"
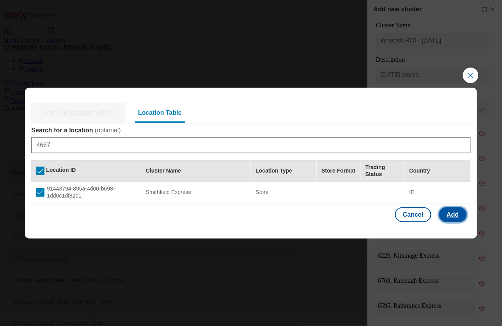
click at [455, 217] on button "Add" at bounding box center [453, 214] width 28 height 15
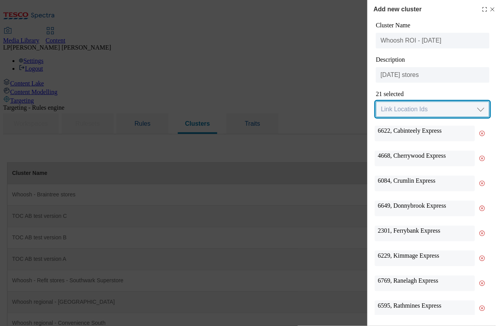
click at [424, 110] on select "Link Location Ids Choose location from table Add Bulk Location UUIDs" at bounding box center [432, 109] width 113 height 16
select select "locationtable"
click at [376, 102] on select "Link Location Ids Choose location from table Add Bulk Location UUIDs" at bounding box center [432, 109] width 113 height 16
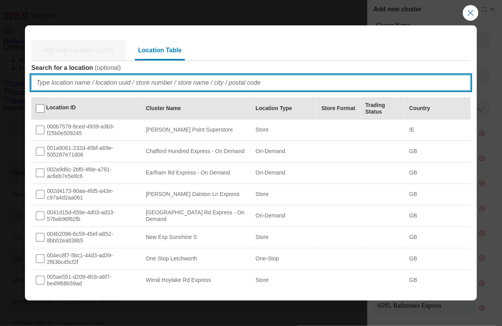
click at [94, 85] on input "Search for a location ( optional )" at bounding box center [250, 83] width 439 height 16
paste input "2660"
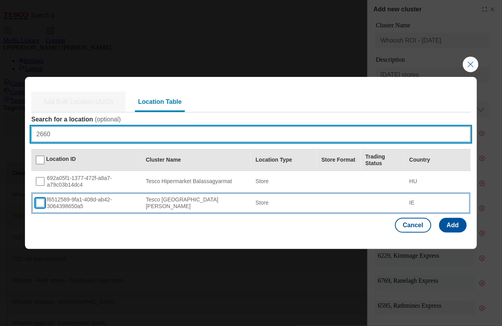
type input "2660"
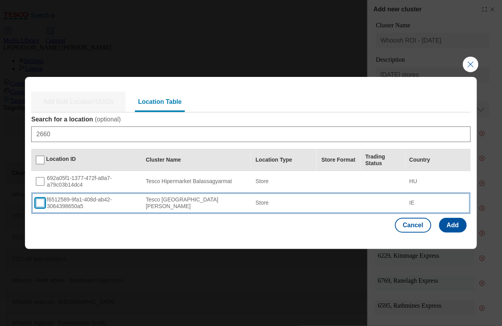
click at [44, 204] on input "Modal" at bounding box center [40, 203] width 9 height 9
checkbox input "true"
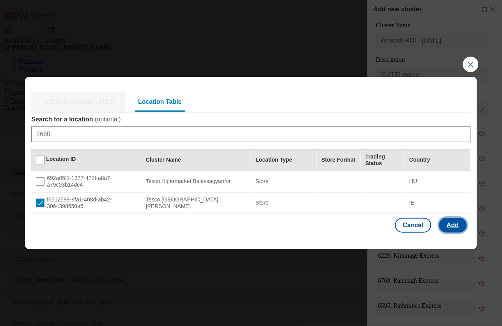
click at [456, 226] on button "Add" at bounding box center [453, 225] width 28 height 15
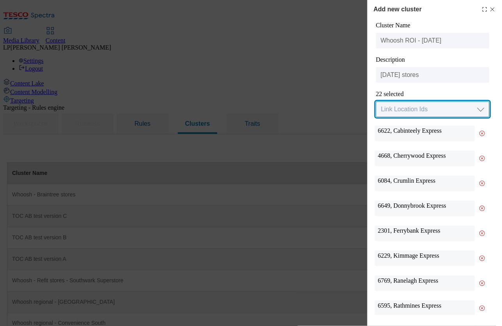
click at [423, 112] on select "Link Location Ids Choose location from table Add Bulk Location UUIDs" at bounding box center [432, 109] width 113 height 16
select select "locationtable"
click at [376, 102] on select "Link Location Ids Choose location from table Add Bulk Location UUIDs" at bounding box center [432, 109] width 113 height 16
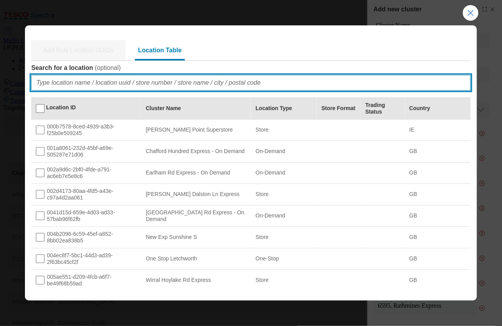
click at [274, 84] on input "Search for a location ( optional )" at bounding box center [250, 83] width 439 height 16
paste input "5612"
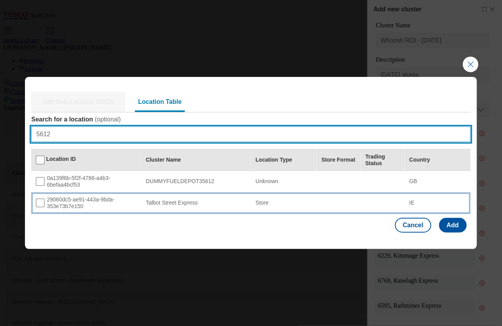
type input "5612"
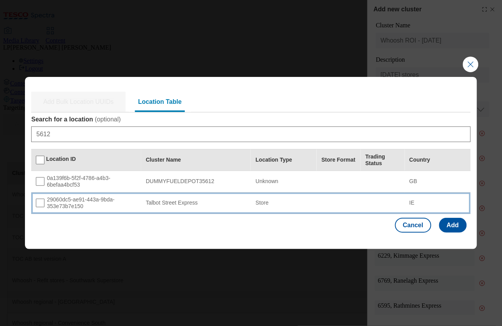
click at [54, 199] on div "29060dc5-ae91-443a-9bda-353e73b7e150" at bounding box center [86, 203] width 101 height 14
click at [44, 205] on input "Modal" at bounding box center [40, 203] width 9 height 9
checkbox input "true"
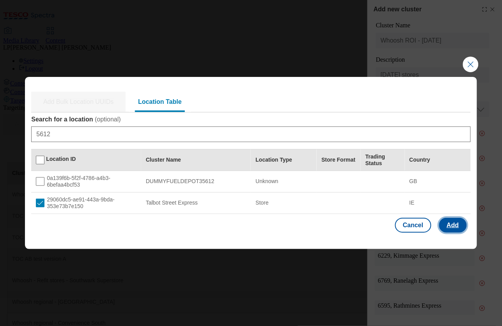
click at [456, 225] on button "Add" at bounding box center [453, 225] width 28 height 15
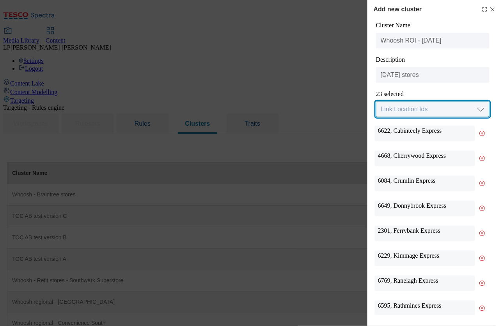
click at [424, 113] on select "Link Location Ids Choose location from table Add Bulk Location UUIDs" at bounding box center [432, 109] width 113 height 16
select select "locationtable"
click at [376, 102] on select "Link Location Ids Choose location from table Add Bulk Location UUIDs" at bounding box center [432, 109] width 113 height 16
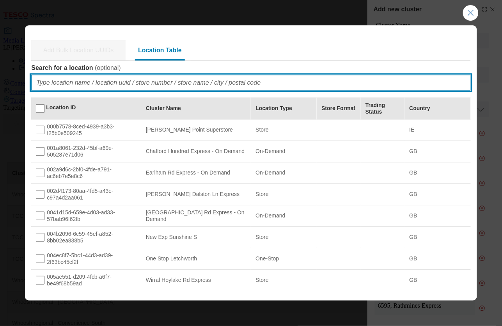
click at [270, 84] on input "Search for a location ( optional )" at bounding box center [250, 83] width 439 height 16
paste input "6387"
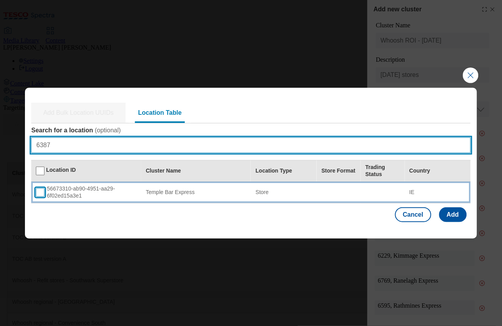
type input "6387"
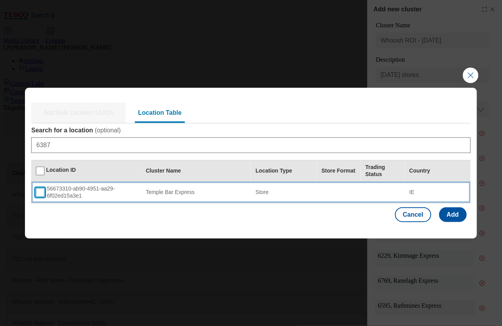
click at [40, 196] on input "Modal" at bounding box center [40, 192] width 9 height 9
checkbox input "true"
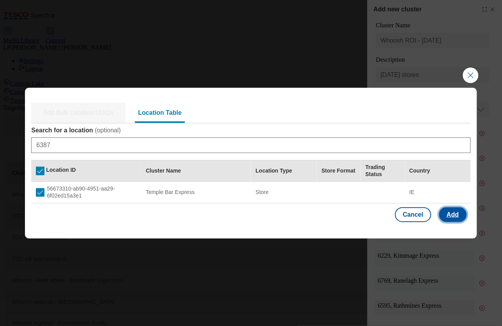
click at [458, 218] on button "Add" at bounding box center [453, 214] width 28 height 15
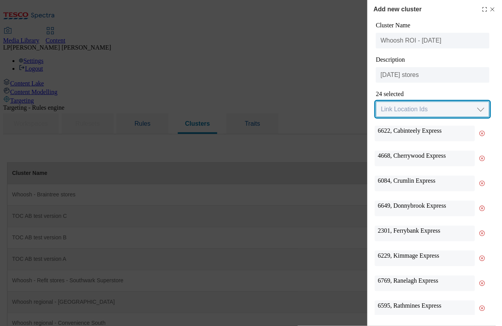
click at [413, 112] on select "Link Location Ids Choose location from table Add Bulk Location UUIDs" at bounding box center [432, 109] width 113 height 16
select select "locationtable"
click at [376, 102] on select "Link Location Ids Choose location from table Add Bulk Location UUIDs" at bounding box center [432, 109] width 113 height 16
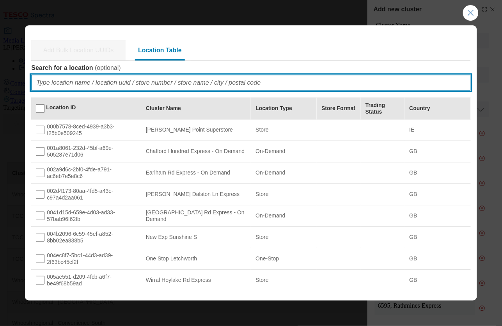
click at [135, 80] on input "Search for a location ( optional )" at bounding box center [250, 83] width 439 height 16
paste input "5980"
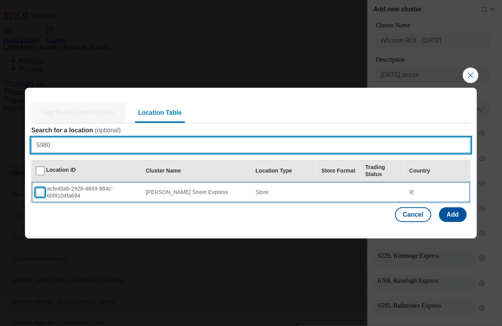
type input "5980"
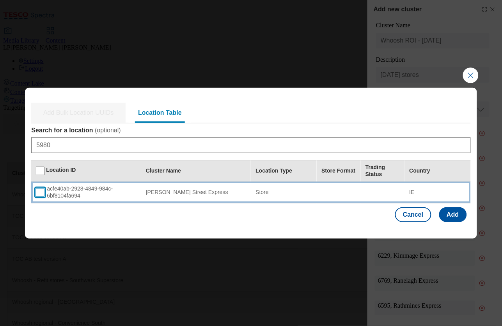
click at [43, 192] on input "Modal" at bounding box center [40, 192] width 9 height 9
checkbox input "true"
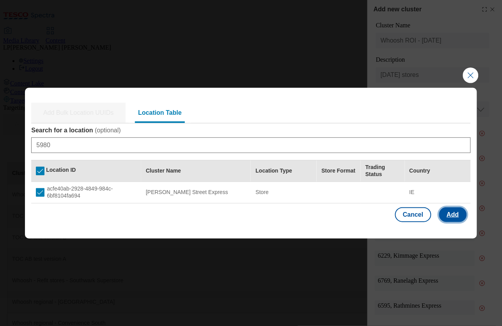
click at [456, 213] on button "Add" at bounding box center [453, 214] width 28 height 15
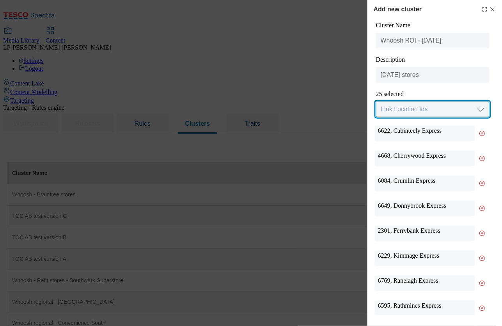
click at [393, 112] on select "Link Location Ids Choose location from table Add Bulk Location UUIDs" at bounding box center [432, 109] width 113 height 16
select select "locationtable"
click at [376, 102] on select "Link Location Ids Choose location from table Add Bulk Location UUIDs" at bounding box center [432, 109] width 113 height 16
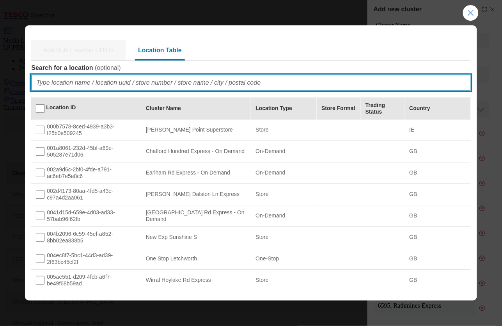
click at [74, 85] on input "Search for a location ( optional )" at bounding box center [250, 83] width 439 height 16
paste input "6514"
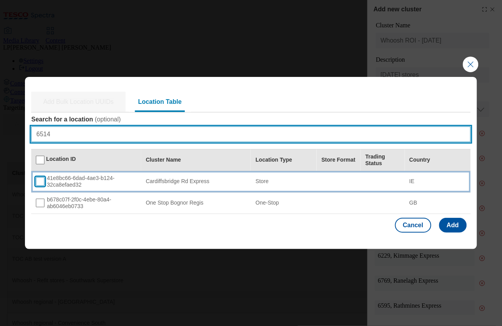
type input "6514"
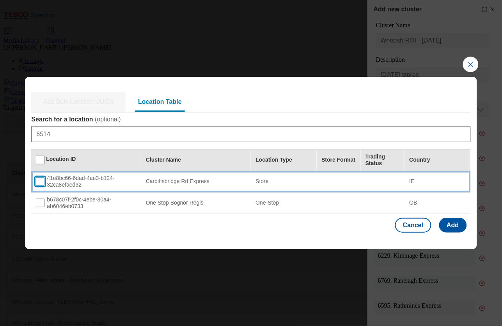
click at [41, 182] on input "Modal" at bounding box center [40, 181] width 9 height 9
checkbox input "true"
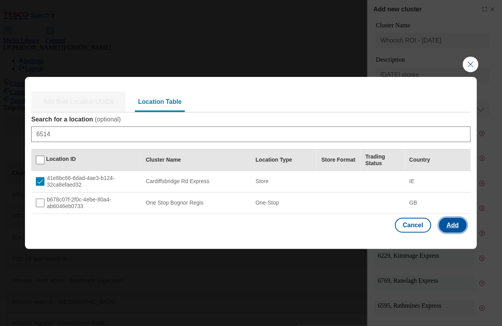
click at [456, 227] on button "Add" at bounding box center [453, 225] width 28 height 15
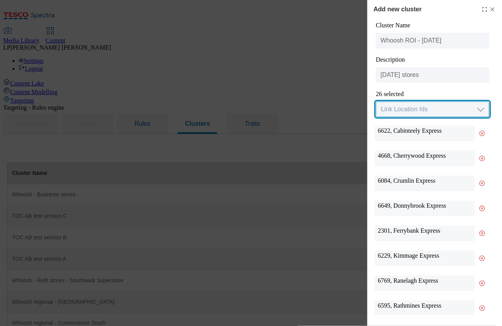
click at [399, 112] on select "Link Location Ids Choose location from table Add Bulk Location UUIDs" at bounding box center [432, 109] width 113 height 16
select select "locationtable"
click at [376, 102] on select "Link Location Ids Choose location from table Add Bulk Location UUIDs" at bounding box center [432, 109] width 113 height 16
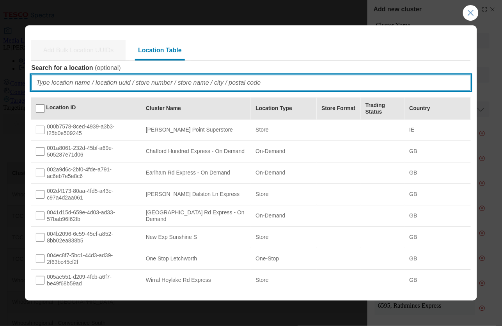
click at [274, 83] on input "Search for a location ( optional )" at bounding box center [250, 83] width 439 height 16
paste input "2746"
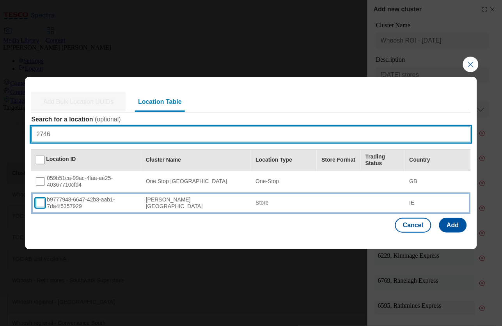
type input "2746"
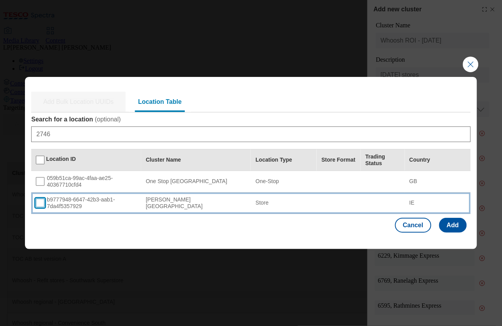
click at [39, 204] on input "Modal" at bounding box center [40, 203] width 9 height 9
checkbox input "true"
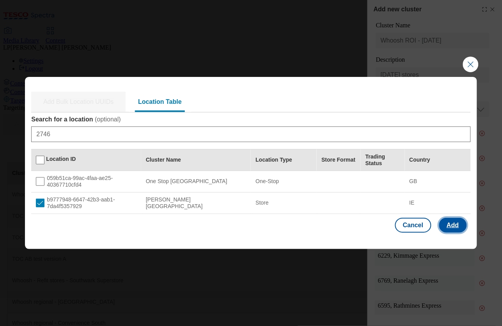
click at [455, 226] on button "Add" at bounding box center [453, 225] width 28 height 15
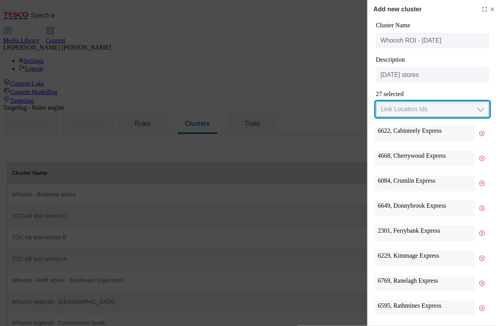
click at [421, 115] on select "Link Location Ids Choose location from table Add Bulk Location UUIDs" at bounding box center [432, 109] width 113 height 16
select select "locationtable"
click at [376, 102] on select "Link Location Ids Choose location from table Add Bulk Location UUIDs" at bounding box center [432, 109] width 113 height 16
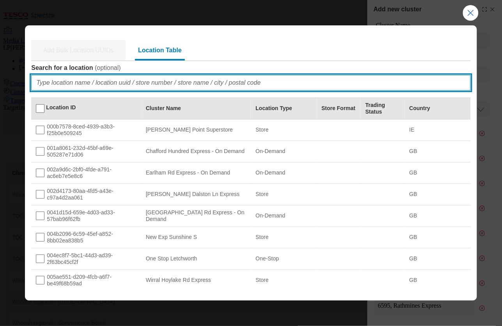
click at [268, 83] on input "Search for a location ( optional )" at bounding box center [250, 83] width 439 height 16
paste input "6995"
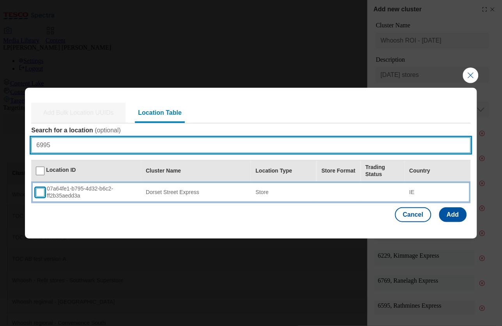
type input "6995"
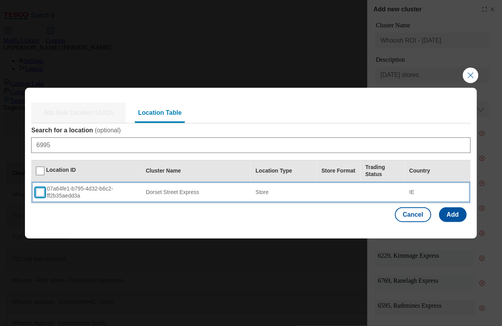
click at [42, 193] on input "Modal" at bounding box center [40, 192] width 9 height 9
checkbox input "true"
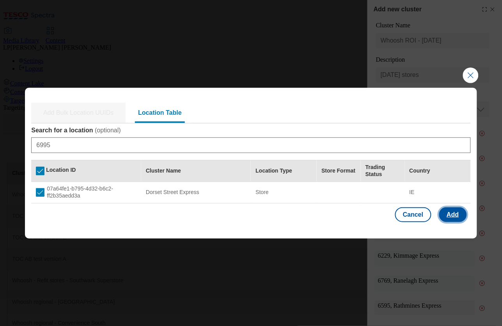
click at [456, 215] on button "Add" at bounding box center [453, 214] width 28 height 15
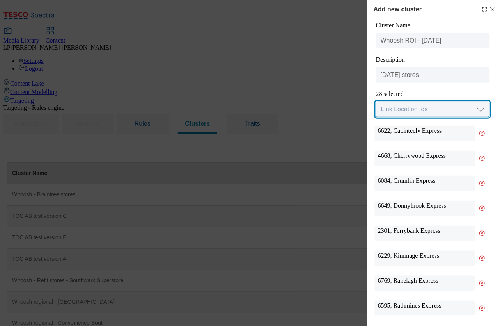
click at [435, 112] on select "Link Location Ids Choose location from table Add Bulk Location UUIDs" at bounding box center [432, 109] width 113 height 16
select select "locationtable"
click at [376, 102] on select "Link Location Ids Choose location from table Add Bulk Location UUIDs" at bounding box center [432, 109] width 113 height 16
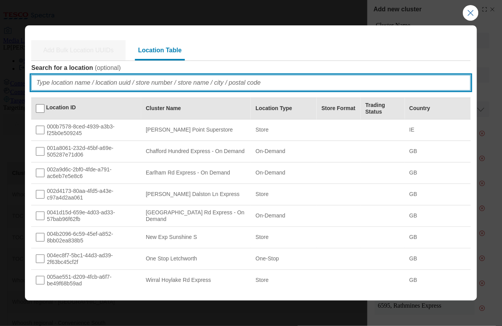
click at [279, 85] on input "Search for a location ( optional )" at bounding box center [250, 83] width 439 height 16
paste input "6330"
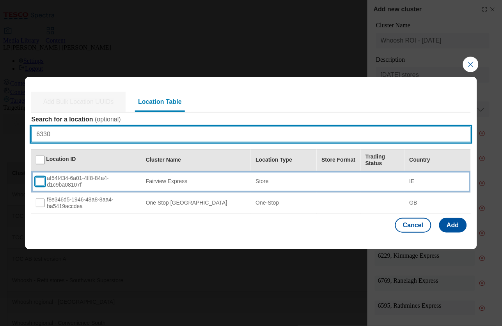
type input "6330"
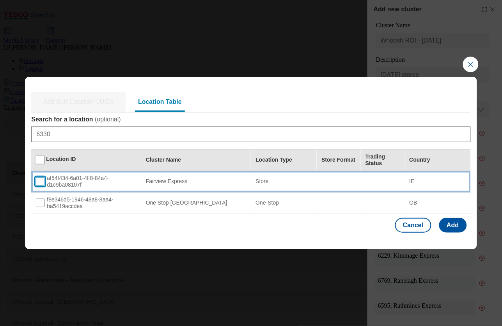
click at [42, 183] on input "Modal" at bounding box center [40, 181] width 9 height 9
checkbox input "true"
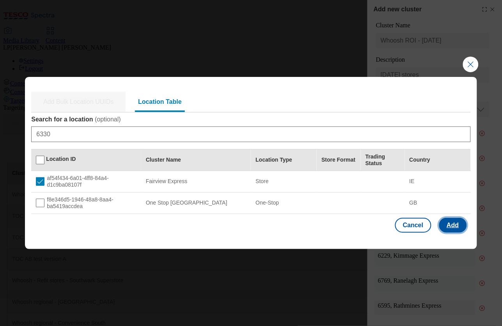
click at [451, 223] on button "Add" at bounding box center [453, 225] width 28 height 15
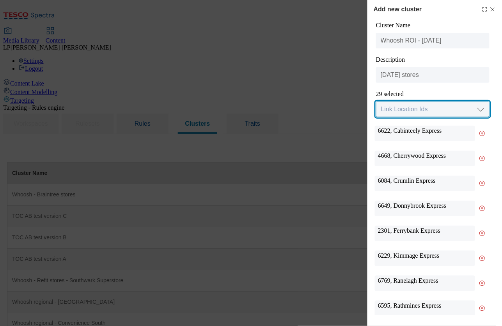
click at [415, 110] on select "Link Location Ids Choose location from table Add Bulk Location UUIDs" at bounding box center [432, 109] width 113 height 16
select select "locationtable"
click at [376, 102] on select "Link Location Ids Choose location from table Add Bulk Location UUIDs" at bounding box center [432, 109] width 113 height 16
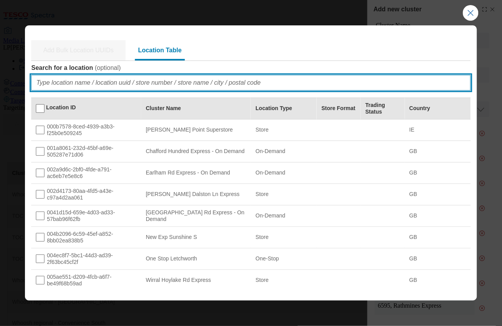
click at [126, 83] on input "Search for a location ( optional )" at bounding box center [250, 83] width 439 height 16
paste input "6996"
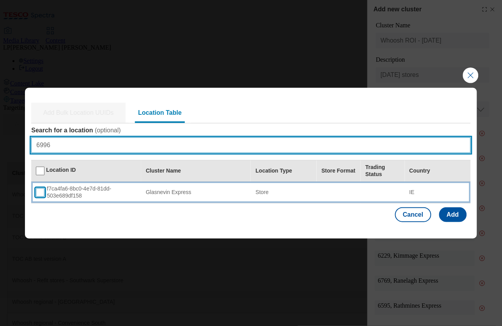
type input "6996"
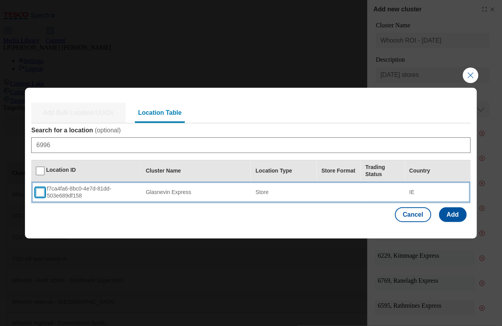
click at [40, 193] on input "Modal" at bounding box center [40, 192] width 9 height 9
checkbox input "true"
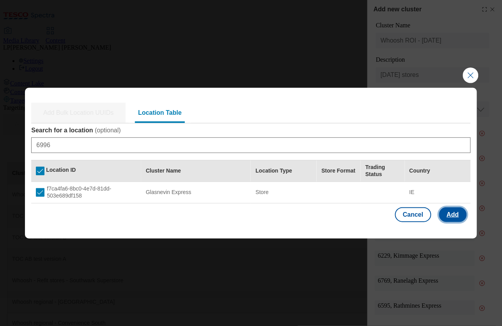
click at [456, 215] on button "Add" at bounding box center [453, 214] width 28 height 15
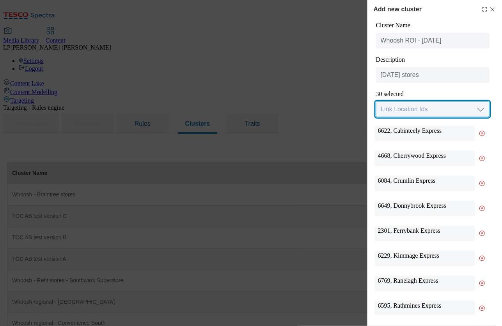
click at [411, 115] on select "Link Location Ids Choose location from table Add Bulk Location UUIDs" at bounding box center [432, 109] width 113 height 16
select select "locationtable"
click at [376, 102] on select "Link Location Ids Choose location from table Add Bulk Location UUIDs" at bounding box center [432, 109] width 113 height 16
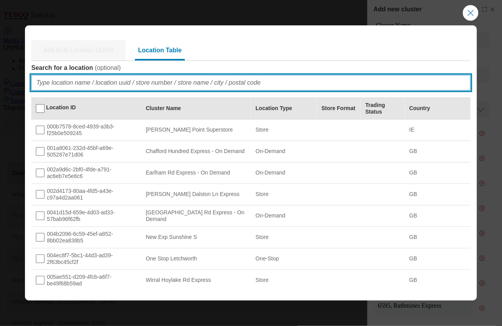
click at [189, 82] on input "Search for a location ( optional )" at bounding box center [250, 83] width 439 height 16
paste input "6456"
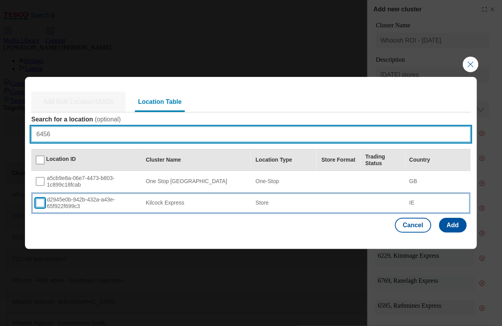
type input "6456"
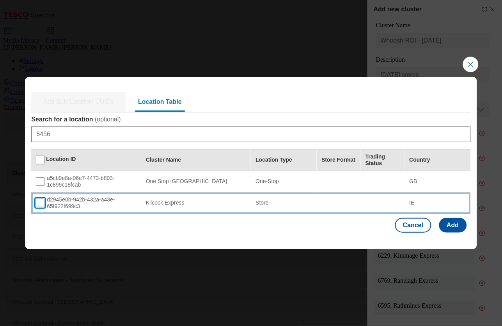
click at [40, 202] on input "Modal" at bounding box center [40, 203] width 9 height 9
checkbox input "true"
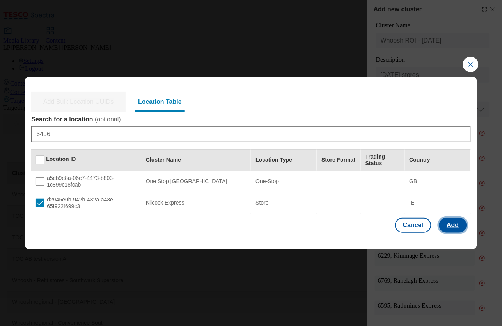
click at [453, 227] on button "Add" at bounding box center [453, 225] width 28 height 15
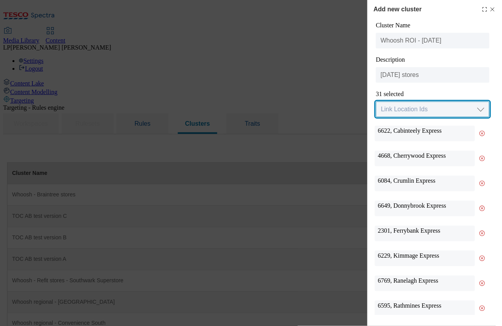
click at [431, 109] on select "Link Location Ids Choose location from table Add Bulk Location UUIDs" at bounding box center [432, 109] width 113 height 16
select select "locationtable"
click at [376, 102] on select "Link Location Ids Choose location from table Add Bulk Location UUIDs" at bounding box center [432, 109] width 113 height 16
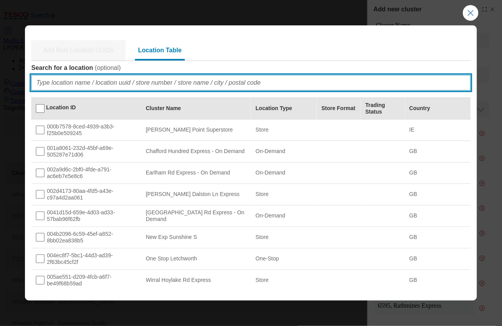
click at [141, 85] on input "Search for a location ( optional )" at bounding box center [250, 83] width 439 height 16
paste input "4883"
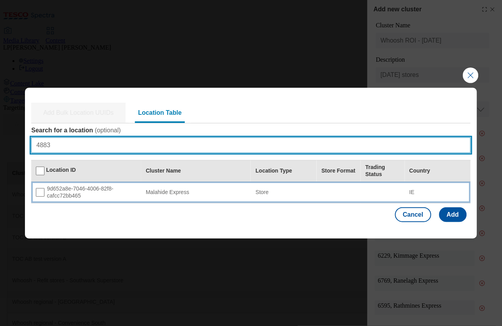
type input "4883"
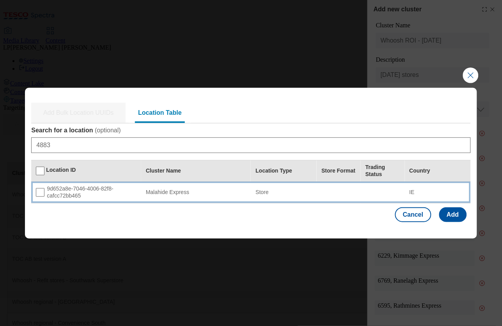
click at [46, 193] on div "9d652a8e-7046-4006-82f8-cafcc72bb465" at bounding box center [86, 192] width 101 height 14
click at [44, 193] on input "Modal" at bounding box center [40, 192] width 9 height 9
checkbox input "true"
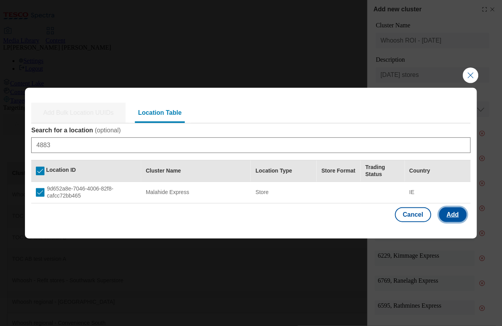
click at [456, 213] on button "Add" at bounding box center [453, 214] width 28 height 15
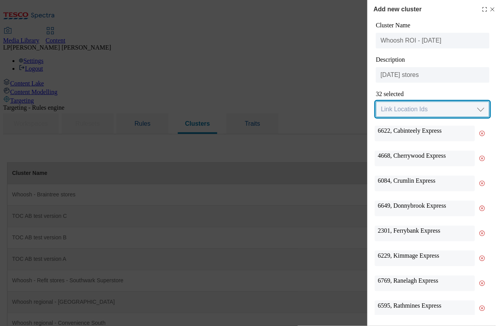
click at [419, 111] on select "Link Location Ids Choose location from table Add Bulk Location UUIDs" at bounding box center [432, 109] width 113 height 16
select select "locationtable"
click at [376, 102] on select "Link Location Ids Choose location from table Add Bulk Location UUIDs" at bounding box center [432, 109] width 113 height 16
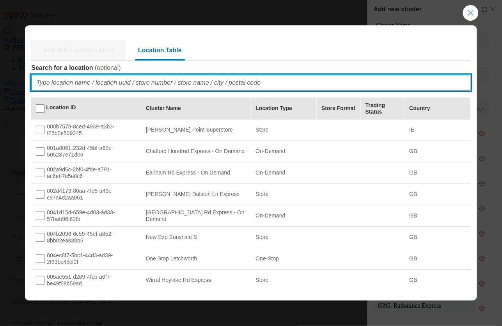
click at [275, 82] on input "Search for a location ( optional )" at bounding box center [250, 83] width 439 height 16
paste input "4475"
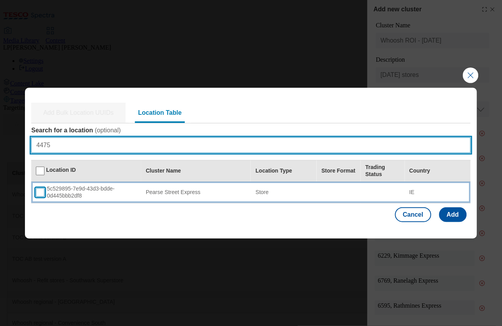
type input "4475"
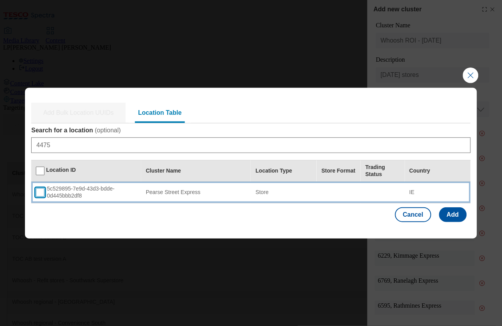
click at [39, 192] on input "Modal" at bounding box center [40, 192] width 9 height 9
checkbox input "true"
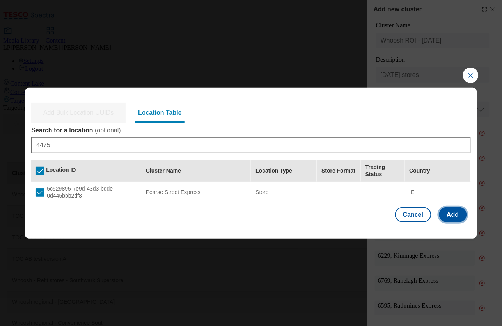
click at [452, 211] on button "Add" at bounding box center [453, 214] width 28 height 15
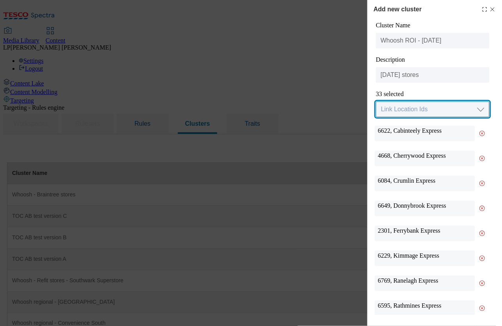
click at [429, 111] on select "Link Location Ids Choose location from table Add Bulk Location UUIDs" at bounding box center [432, 109] width 113 height 16
select select "locationtable"
click at [376, 102] on select "Link Location Ids Choose location from table Add Bulk Location UUIDs" at bounding box center [432, 109] width 113 height 16
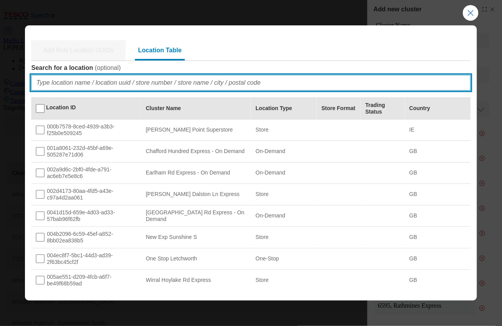
click at [273, 84] on input "Search for a location ( optional )" at bounding box center [250, 83] width 439 height 16
paste input "3550"
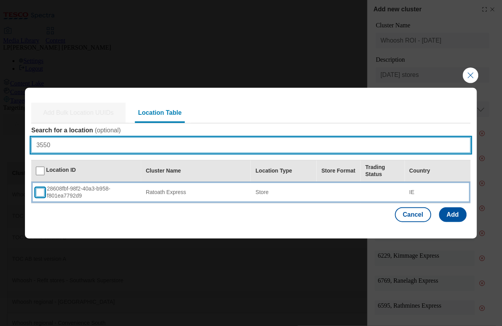
type input "3550"
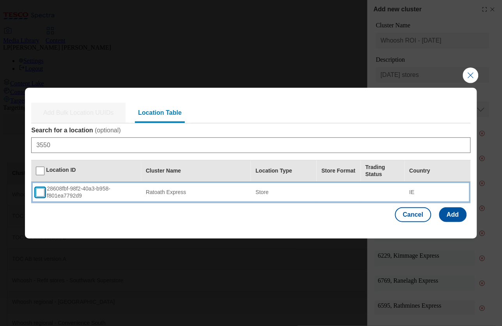
click at [38, 195] on input "Modal" at bounding box center [40, 192] width 9 height 9
checkbox input "true"
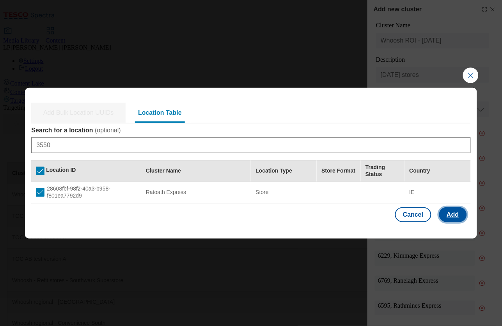
click at [445, 213] on button "Add" at bounding box center [453, 214] width 28 height 15
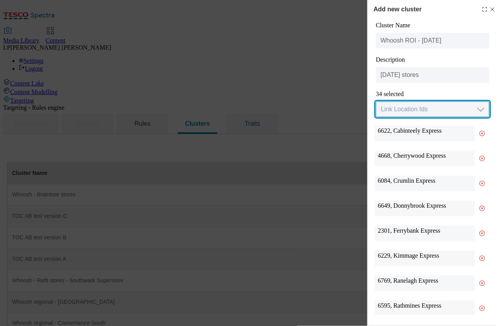
click at [431, 111] on select "Link Location Ids Choose location from table Add Bulk Location UUIDs" at bounding box center [432, 109] width 113 height 16
select select "locationtable"
click at [376, 102] on select "Link Location Ids Choose location from table Add Bulk Location UUIDs" at bounding box center [432, 109] width 113 height 16
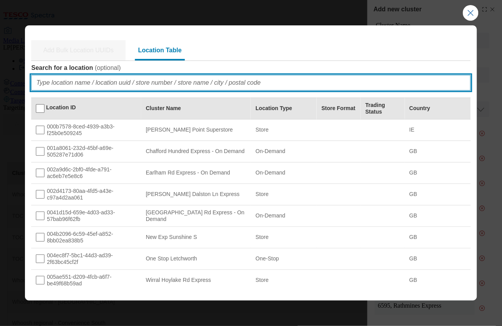
click at [95, 86] on input "Search for a location ( optional )" at bounding box center [250, 83] width 439 height 16
paste input "4669"
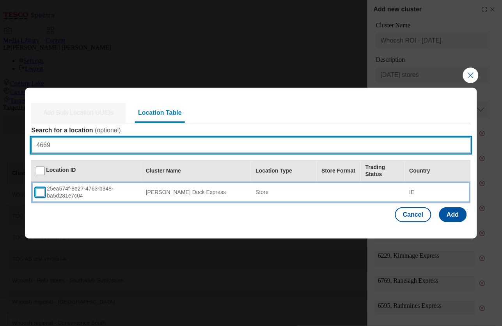
type input "4669"
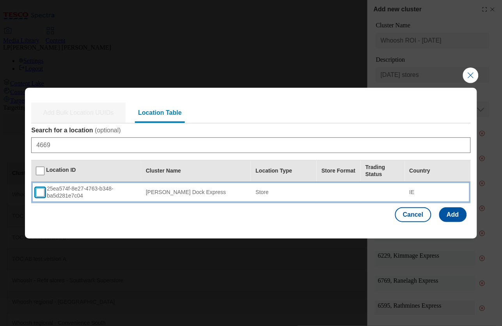
click at [41, 196] on input "Modal" at bounding box center [40, 192] width 9 height 9
checkbox input "true"
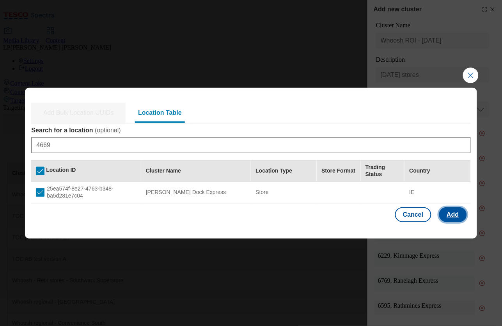
click at [456, 216] on button "Add" at bounding box center [453, 214] width 28 height 15
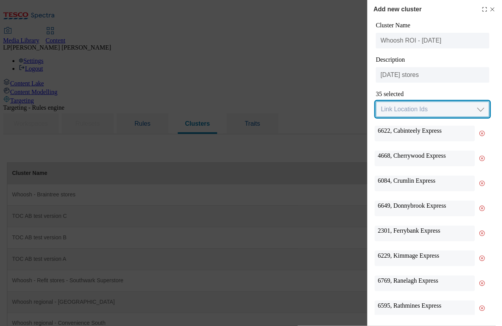
click at [411, 107] on select "Link Location Ids Choose location from table Add Bulk Location UUIDs" at bounding box center [432, 109] width 113 height 16
click at [427, 108] on select "Link Location Ids Choose location from table Add Bulk Location UUIDs" at bounding box center [432, 109] width 113 height 16
click at [376, 102] on select "Link Location Ids Choose location from table Add Bulk Location UUIDs" at bounding box center [432, 109] width 113 height 16
click at [400, 108] on select "Link Location Ids Choose location from table Add Bulk Location UUIDs" at bounding box center [432, 109] width 113 height 16
select select "locationtable"
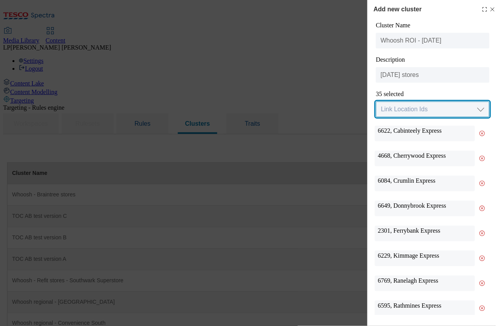
click at [376, 102] on select "Link Location Ids Choose location from table Add Bulk Location UUIDs" at bounding box center [432, 109] width 113 height 16
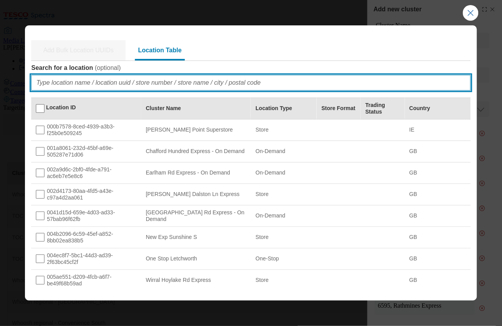
click at [289, 85] on input "Search for a location ( optional )" at bounding box center [250, 83] width 439 height 16
paste input "3594"
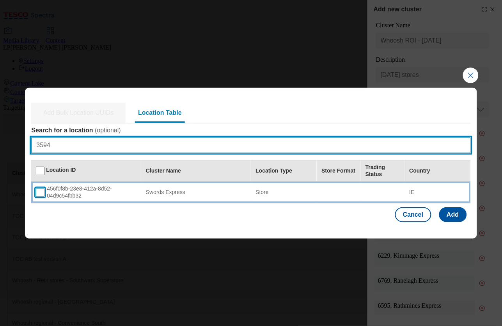
type input "3594"
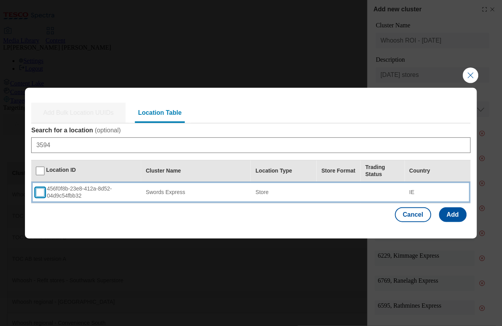
click at [42, 194] on input "Modal" at bounding box center [40, 192] width 9 height 9
checkbox input "true"
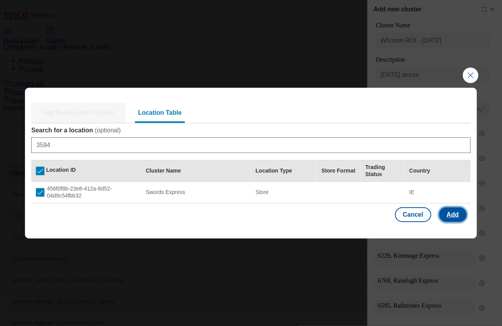
click at [456, 216] on button "Add" at bounding box center [453, 214] width 28 height 15
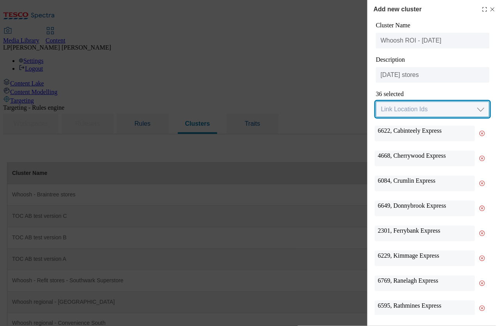
click at [426, 108] on select "Link Location Ids Choose location from table Add Bulk Location UUIDs" at bounding box center [432, 109] width 113 height 16
select select "locationtable"
click at [376, 102] on select "Link Location Ids Choose location from table Add Bulk Location UUIDs" at bounding box center [432, 109] width 113 height 16
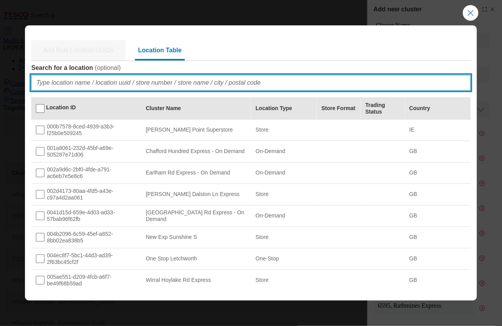
click at [114, 85] on input "Search for a location ( optional )" at bounding box center [250, 83] width 439 height 16
paste input "4516"
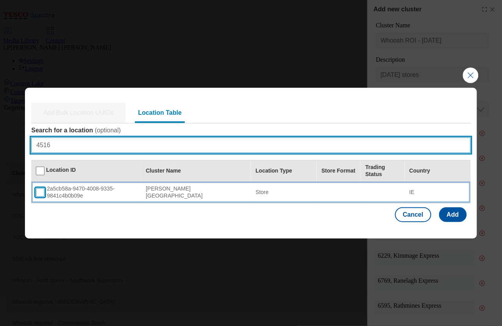
type input "4516"
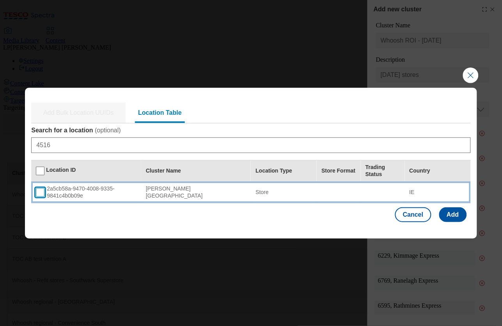
click at [43, 191] on input "Modal" at bounding box center [40, 192] width 9 height 9
checkbox input "true"
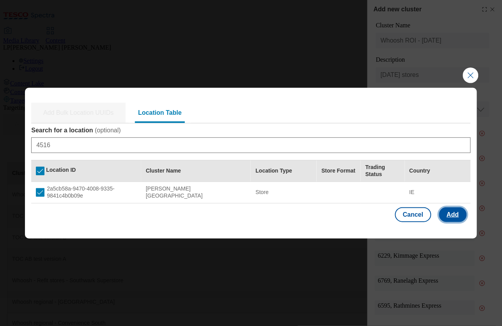
click at [459, 215] on button "Add" at bounding box center [453, 214] width 28 height 15
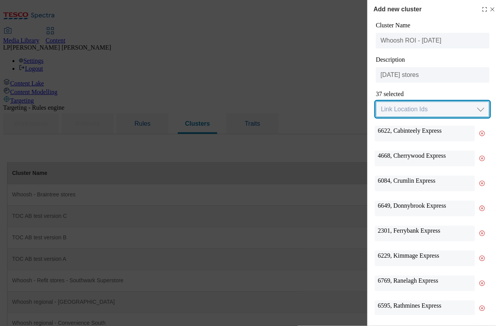
click at [419, 113] on select "Link Location Ids Choose location from table Add Bulk Location UUIDs" at bounding box center [432, 109] width 113 height 16
select select "locationtable"
click at [376, 102] on select "Link Location Ids Choose location from table Add Bulk Location UUIDs" at bounding box center [432, 109] width 113 height 16
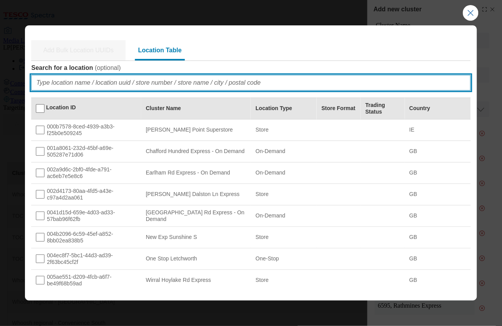
click at [192, 82] on input "Search for a location ( optional )" at bounding box center [250, 83] width 439 height 16
paste input "6954"
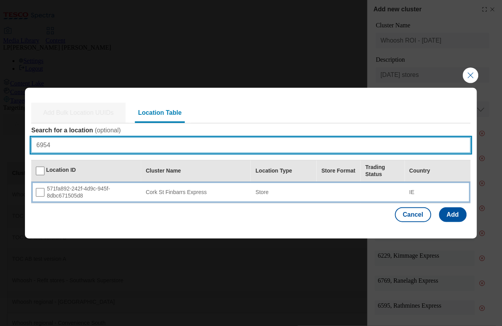
type input "6954"
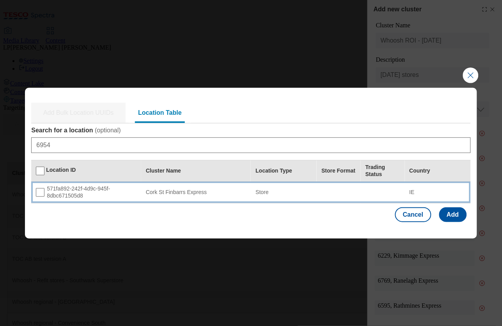
click at [58, 194] on div "571fa892-242f-4d9c-945f-8dbc671505d8" at bounding box center [86, 192] width 101 height 14
click at [40, 195] on input "Modal" at bounding box center [40, 192] width 9 height 9
checkbox input "true"
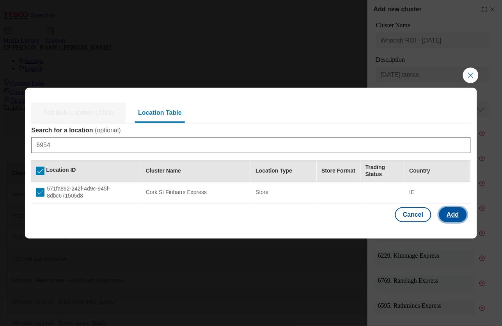
click at [454, 216] on button "Add" at bounding box center [453, 214] width 28 height 15
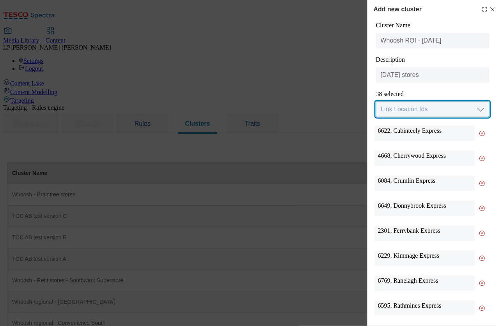
click at [401, 110] on select "Link Location Ids Choose location from table Add Bulk Location UUIDs" at bounding box center [432, 109] width 113 height 16
select select "locationtable"
click at [376, 102] on select "Link Location Ids Choose location from table Add Bulk Location UUIDs" at bounding box center [432, 109] width 113 height 16
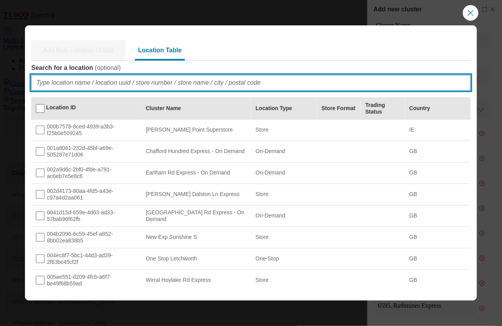
click at [305, 87] on input "Search for a location ( optional )" at bounding box center [250, 83] width 439 height 16
paste input "5897"
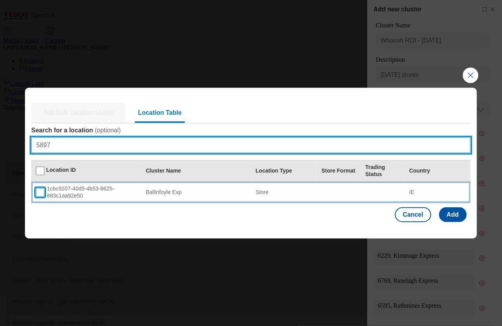
type input "5897"
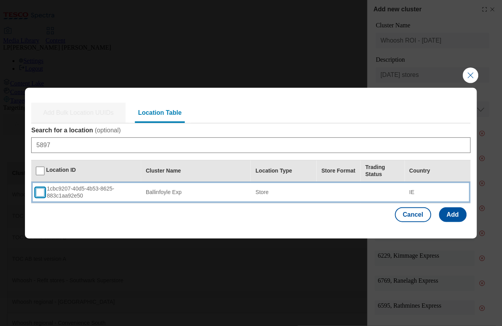
click at [40, 194] on input "Modal" at bounding box center [40, 192] width 9 height 9
checkbox input "true"
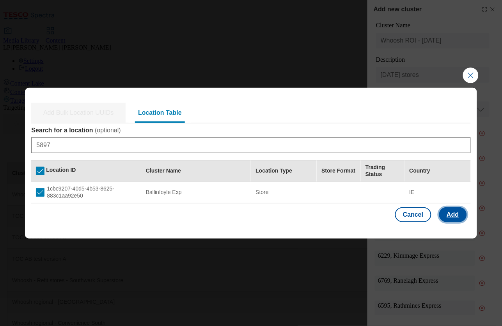
click at [452, 218] on button "Add" at bounding box center [453, 214] width 28 height 15
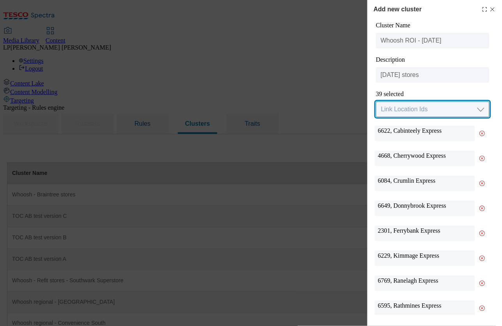
click at [419, 113] on select "Link Location Ids Choose location from table Add Bulk Location UUIDs" at bounding box center [432, 109] width 113 height 16
select select "locationtable"
click at [376, 102] on select "Link Location Ids Choose location from table Add Bulk Location UUIDs" at bounding box center [432, 109] width 113 height 16
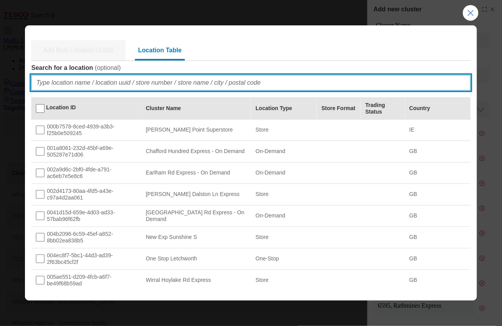
click at [255, 85] on input "Search for a location ( optional )" at bounding box center [250, 83] width 439 height 16
paste input "4491"
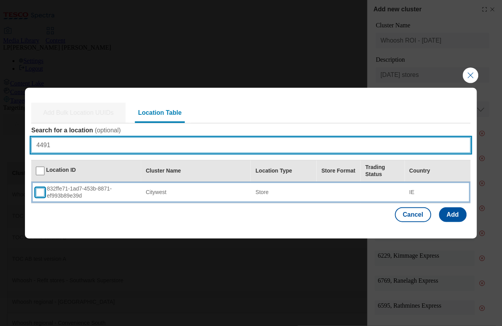
type input "4491"
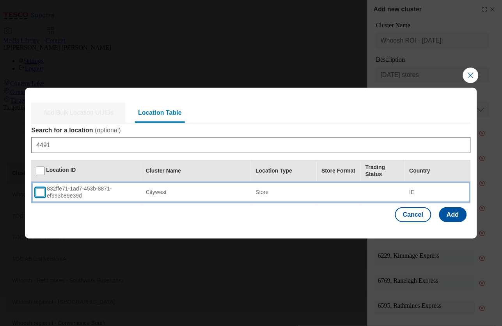
click at [44, 193] on input "Modal" at bounding box center [40, 192] width 9 height 9
checkbox input "true"
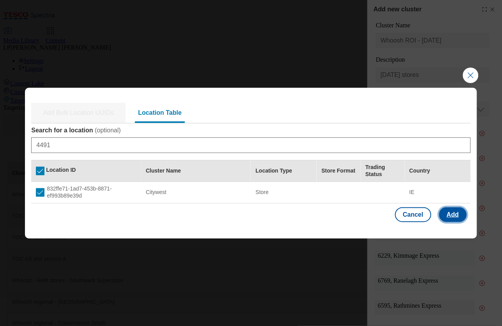
click at [455, 215] on button "Add" at bounding box center [453, 214] width 28 height 15
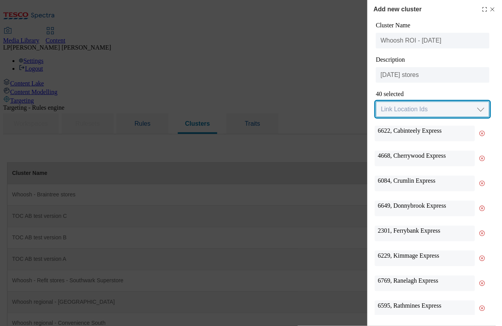
click at [411, 108] on select "Link Location Ids Choose location from table Add Bulk Location UUIDs" at bounding box center [432, 109] width 113 height 16
select select "locationtable"
click at [376, 102] on select "Link Location Ids Choose location from table Add Bulk Location UUIDs" at bounding box center [432, 109] width 113 height 16
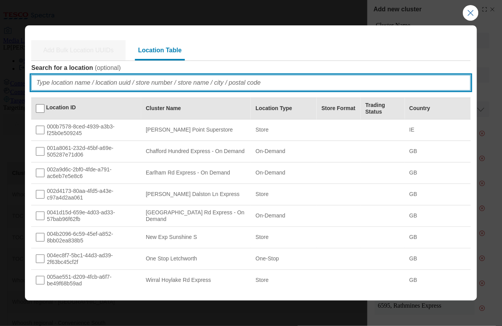
click at [54, 84] on input "Search for a location ( optional )" at bounding box center [250, 83] width 439 height 16
paste input "4489"
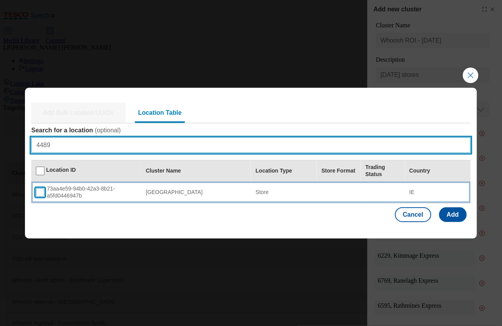
type input "4489"
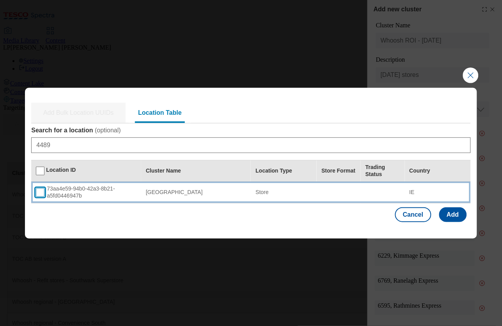
click at [39, 193] on input "Modal" at bounding box center [40, 192] width 9 height 9
checkbox input "true"
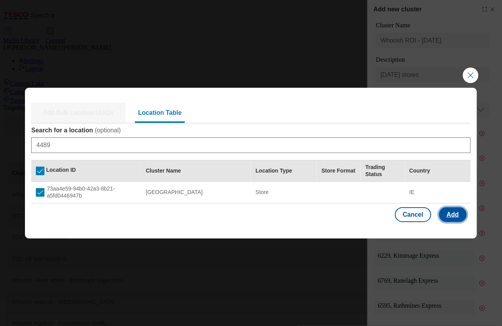
click at [456, 218] on button "Add" at bounding box center [453, 214] width 28 height 15
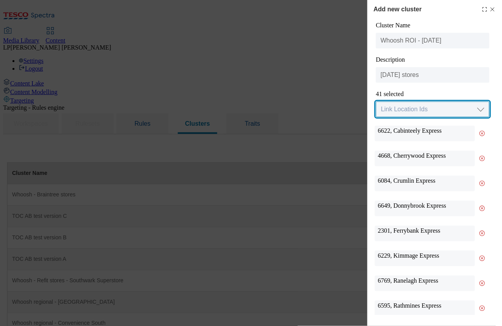
click at [411, 110] on select "Link Location Ids Choose location from table Add Bulk Location UUIDs" at bounding box center [432, 109] width 113 height 16
select select "locationtable"
click at [376, 102] on select "Link Location Ids Choose location from table Add Bulk Location UUIDs" at bounding box center [432, 109] width 113 height 16
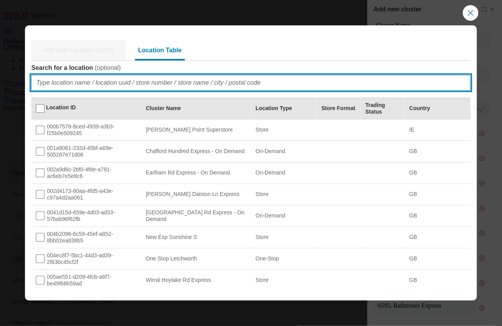
click at [289, 83] on input "Search for a location ( optional )" at bounding box center [250, 83] width 439 height 16
paste input "5981"
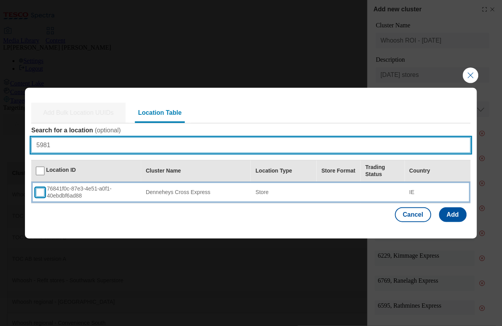
type input "5981"
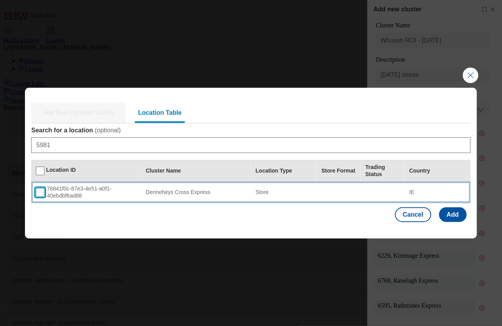
click at [38, 192] on input "Modal" at bounding box center [40, 192] width 9 height 9
checkbox input "true"
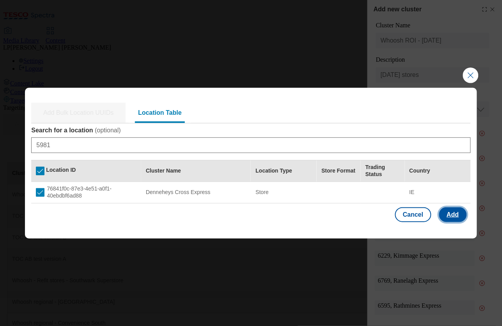
click at [456, 217] on button "Add" at bounding box center [453, 214] width 28 height 15
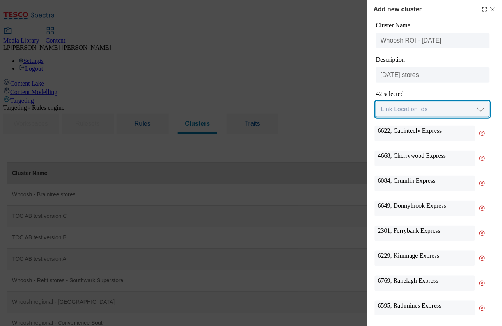
click at [418, 111] on select "Link Location Ids Choose location from table Add Bulk Location UUIDs" at bounding box center [432, 109] width 113 height 16
select select "locationtable"
click at [376, 102] on select "Link Location Ids Choose location from table Add Bulk Location UUIDs" at bounding box center [432, 109] width 113 height 16
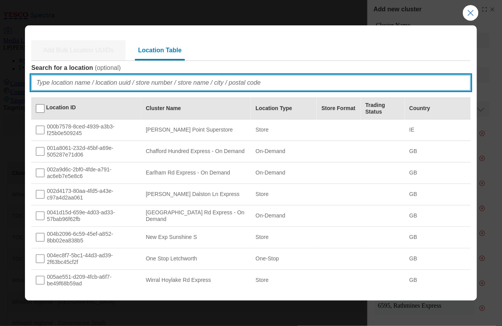
click at [315, 84] on input "Search for a location ( optional )" at bounding box center [250, 83] width 439 height 16
paste input "4650"
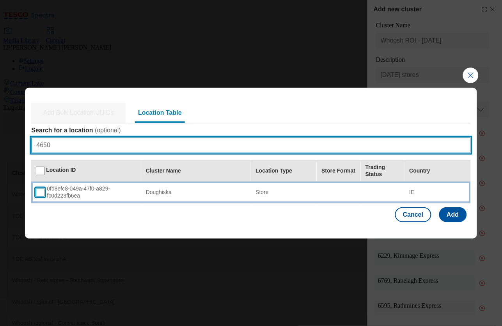
type input "4650"
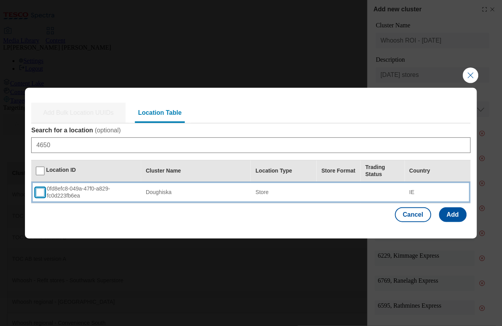
click at [39, 191] on input "Modal" at bounding box center [40, 192] width 9 height 9
checkbox input "true"
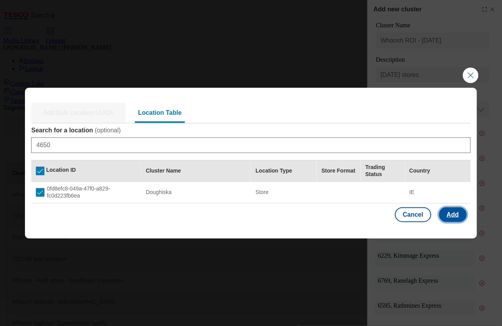
click at [459, 217] on button "Add" at bounding box center [453, 214] width 28 height 15
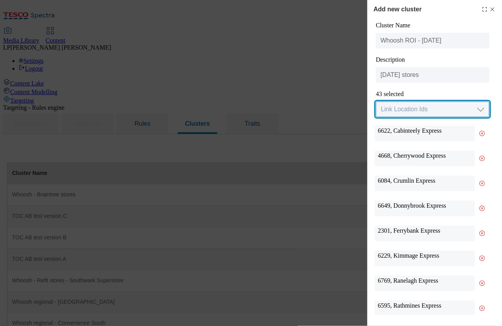
click at [408, 108] on select "Link Location Ids Choose location from table Add Bulk Location UUIDs" at bounding box center [432, 109] width 113 height 16
select select "locationtable"
click at [376, 102] on select "Link Location Ids Choose location from table Add Bulk Location UUIDs" at bounding box center [432, 109] width 113 height 16
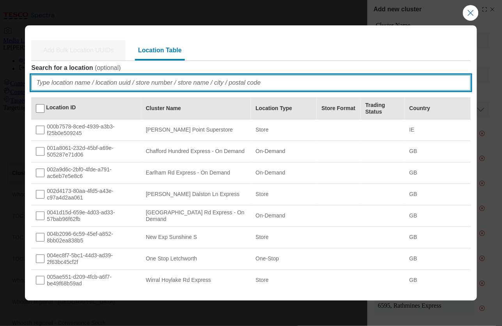
click at [294, 85] on input "Search for a location ( optional )" at bounding box center [250, 83] width 439 height 16
type input "v"
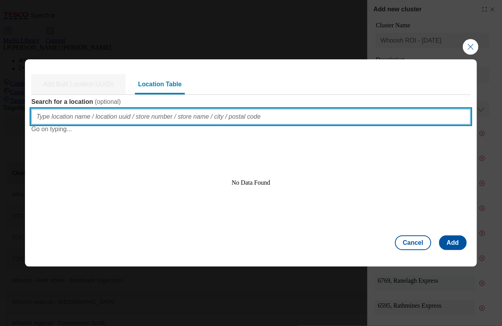
paste input "6266"
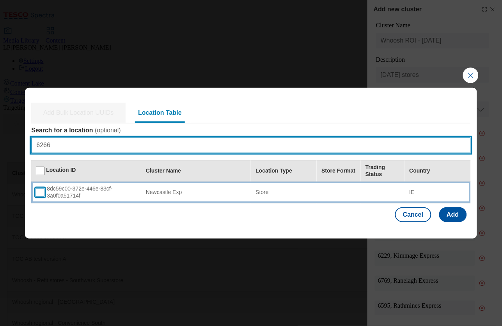
type input "6266"
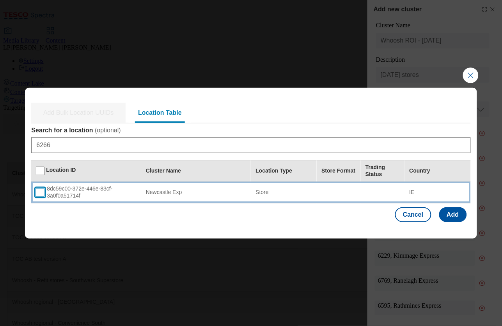
click at [43, 194] on input "Modal" at bounding box center [40, 192] width 9 height 9
checkbox input "true"
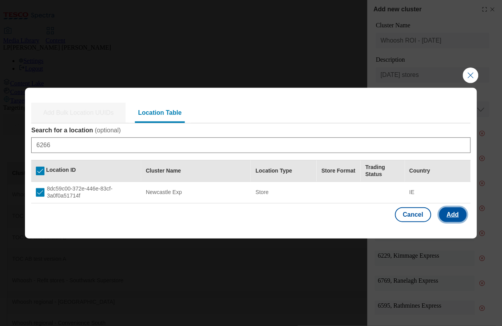
click at [452, 213] on button "Add" at bounding box center [453, 214] width 28 height 15
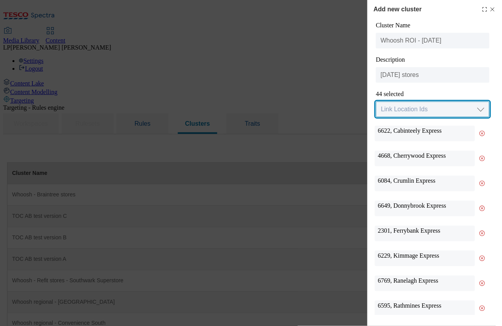
click at [421, 111] on select "Link Location Ids Choose location from table Add Bulk Location UUIDs" at bounding box center [432, 109] width 113 height 16
select select "locationtable"
click at [376, 102] on select "Link Location Ids Choose location from table Add Bulk Location UUIDs" at bounding box center [432, 109] width 113 height 16
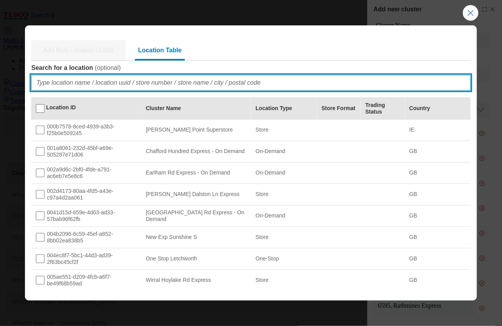
click at [309, 82] on input "Search for a location ( optional )" at bounding box center [250, 83] width 439 height 16
paste input "5405"
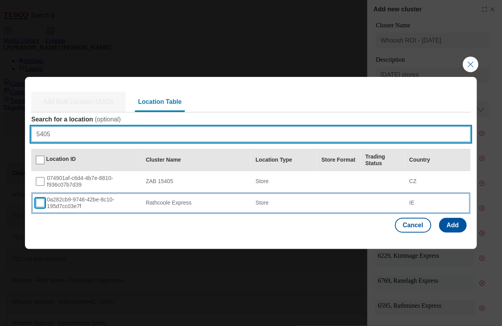
type input "5405"
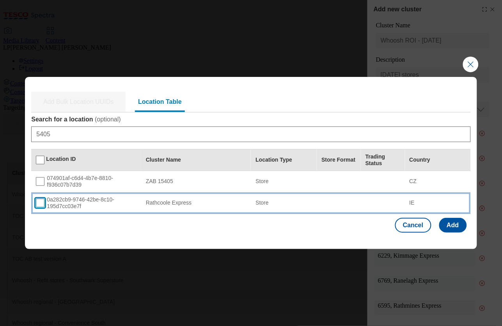
click at [43, 204] on input "Modal" at bounding box center [40, 203] width 9 height 9
checkbox input "true"
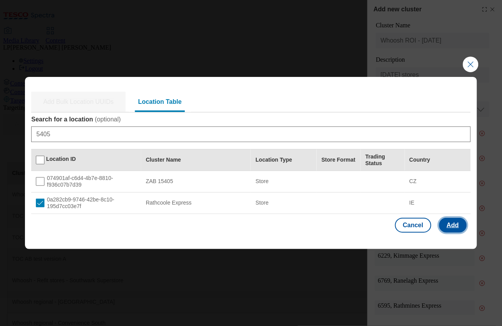
click at [456, 226] on button "Add" at bounding box center [453, 225] width 28 height 15
select select "Modal"
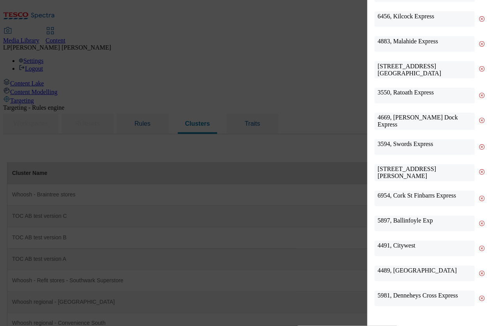
scroll to position [961, 0]
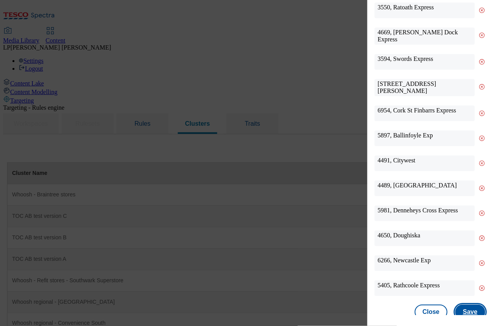
click at [468, 305] on button "Save" at bounding box center [471, 312] width 30 height 15
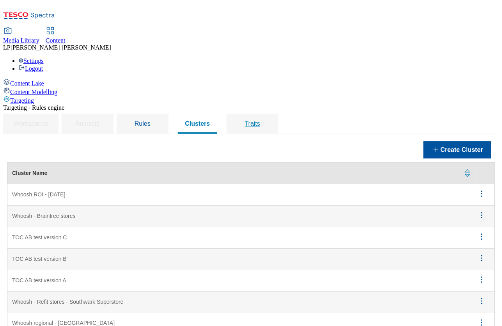
click at [260, 120] on span "Traits" at bounding box center [252, 123] width 15 height 7
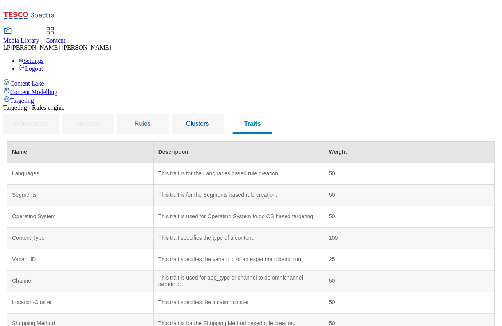
click at [151, 120] on span "Rules" at bounding box center [143, 123] width 16 height 7
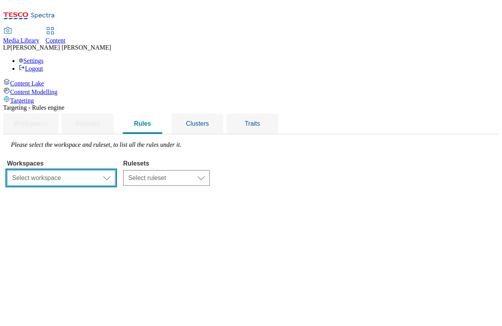
click at [115, 170] on select "Select workspace Content" at bounding box center [61, 178] width 108 height 16
select select "f510054f-adaa-4692-b570-80fa3897127a"
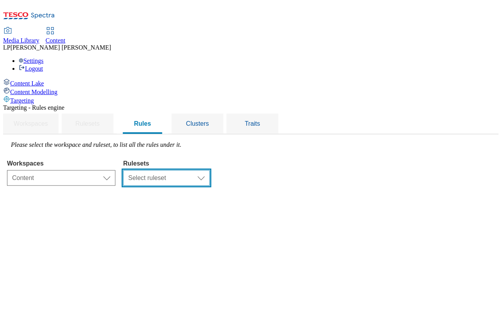
click at [210, 170] on select "Select ruleset CZ HU ROI SK UK" at bounding box center [166, 178] width 87 height 16
select select "e2fc2791-e495-43be-be06-3e254f21d69a"
click at [210, 170] on select "Select ruleset CZ HU ROI SK UK" at bounding box center [166, 178] width 87 height 16
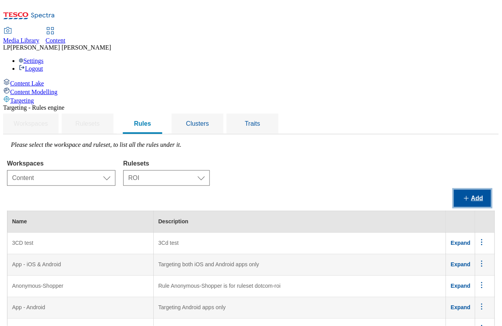
click at [480, 190] on button "Add" at bounding box center [472, 198] width 37 height 17
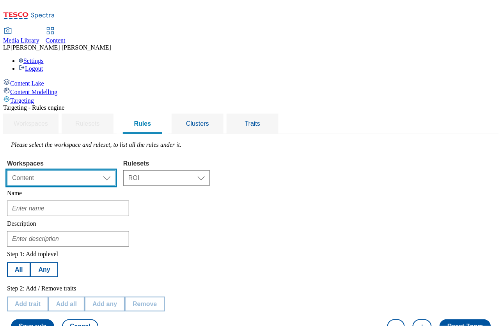
click at [115, 170] on select "Select workspace Content" at bounding box center [61, 178] width 108 height 16
click at [105, 170] on select "Select workspace Content" at bounding box center [61, 178] width 108 height 16
click at [216, 190] on div "Name" at bounding box center [251, 203] width 488 height 27
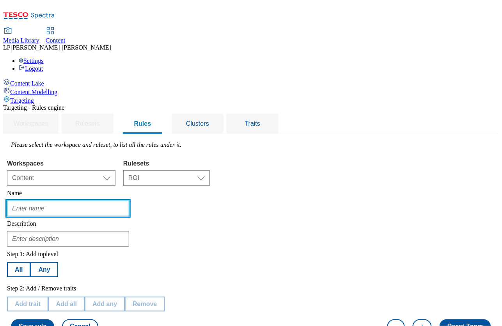
click at [129, 200] on input "text" at bounding box center [68, 208] width 122 height 16
type input "S"
type input "Whoosh ROI - Sept 25 stores"
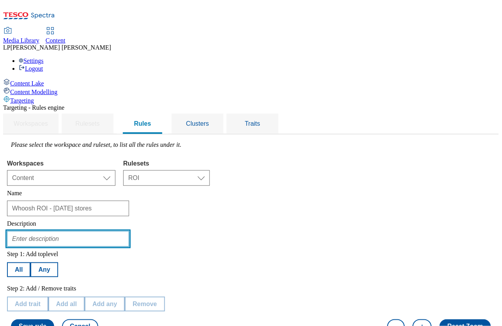
click at [126, 231] on input "text" at bounding box center [68, 239] width 122 height 16
click at [115, 231] on input "sept 25 stores" at bounding box center [68, 239] width 122 height 16
type input "Sept 25 stores"
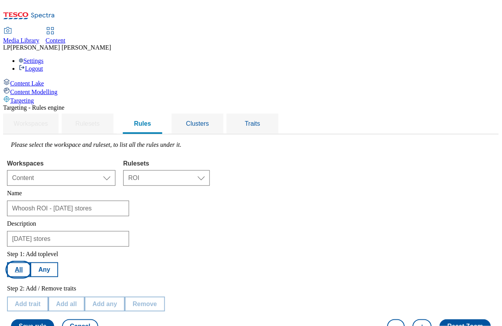
click at [30, 262] on button "All" at bounding box center [18, 269] width 23 height 15
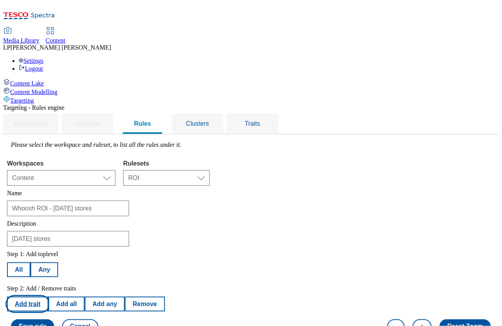
click at [48, 296] on button "Add trait" at bounding box center [27, 303] width 41 height 15
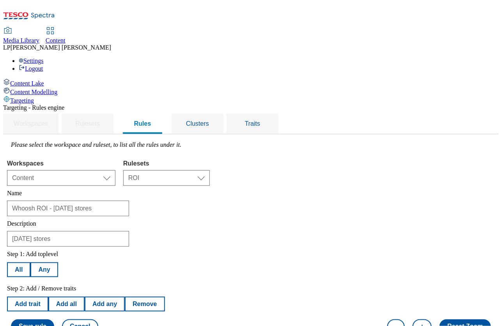
select select "shoppingMethods"
select select "equals"
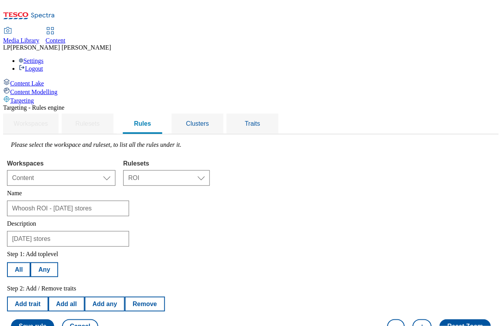
select select "ondemand"
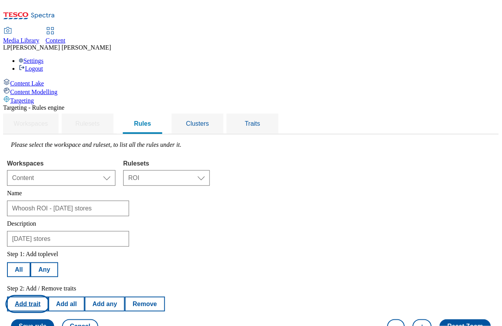
click at [48, 296] on button "Add trait" at bounding box center [27, 303] width 41 height 15
select select "shoppingMethods"
select select "equals"
select select "ondemand"
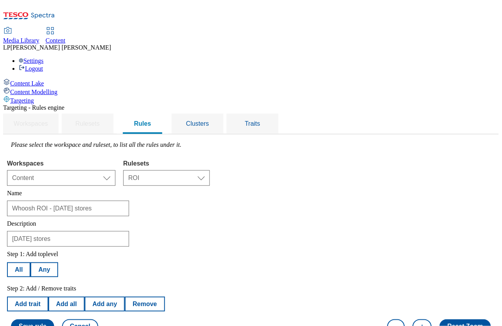
select select "locationCluster"
select select
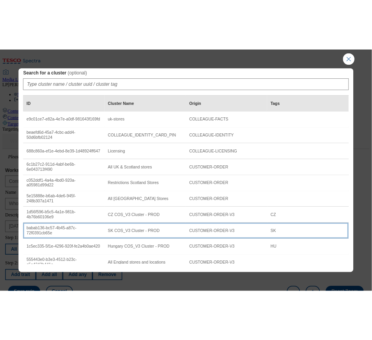
scroll to position [0, 0]
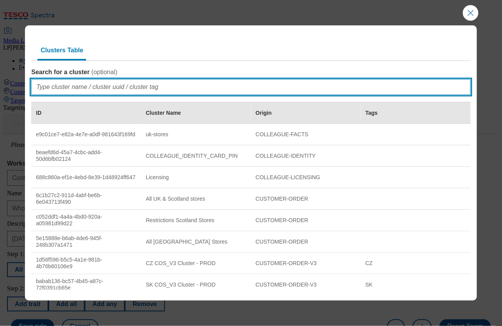
click at [83, 88] on input "Search for a cluster ( optional )" at bounding box center [250, 87] width 439 height 16
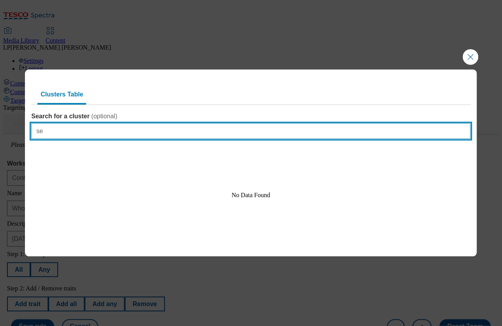
type input "s"
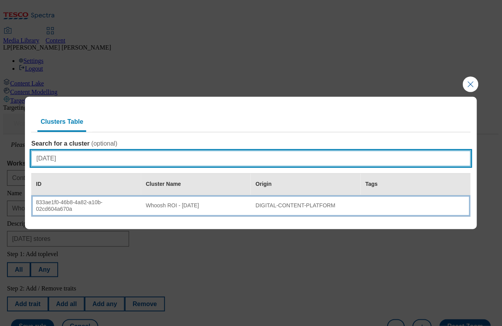
type input "Sept 25"
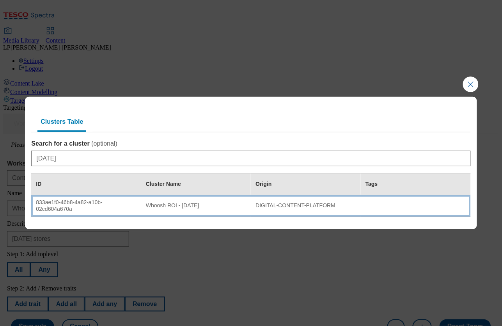
click at [159, 208] on div "Whoosh ROI - Sept 25" at bounding box center [196, 205] width 101 height 7
select select "833ae1f0-46b8-4a82-a10b-02cd604a670a"
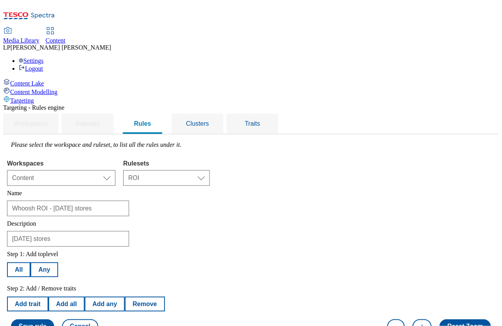
click at [54, 319] on button "Save rule" at bounding box center [32, 326] width 43 height 15
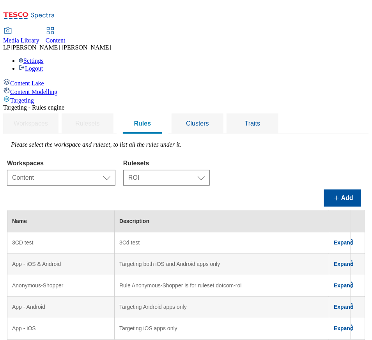
scroll to position [90, 0]
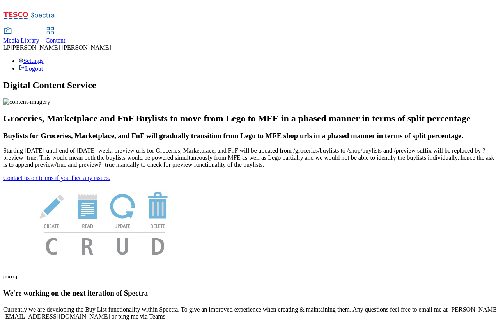
click at [39, 37] on span "Media Library" at bounding box center [21, 40] width 36 height 7
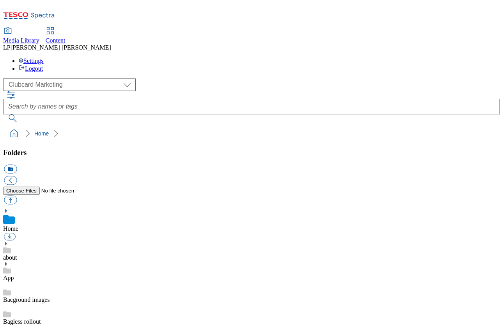
scroll to position [0, 0]
click at [61, 78] on select "Clubcard Marketing Demo Dotcom UK Emails GHS Marketing UK GHS Product UK GHS RO…" at bounding box center [69, 84] width 133 height 12
select select "flare-ghs-roi"
click at [5, 78] on select "Clubcard Marketing Demo Dotcom UK Emails GHS Marketing UK GHS Product UK GHS RO…" at bounding box center [69, 84] width 133 height 12
click at [9, 241] on icon at bounding box center [5, 243] width 5 height 5
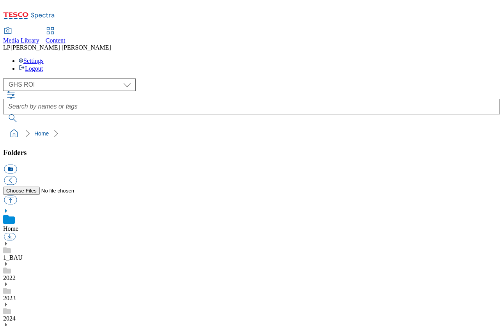
click at [9, 322] on icon at bounding box center [5, 324] width 5 height 5
